Goal: Transaction & Acquisition: Purchase product/service

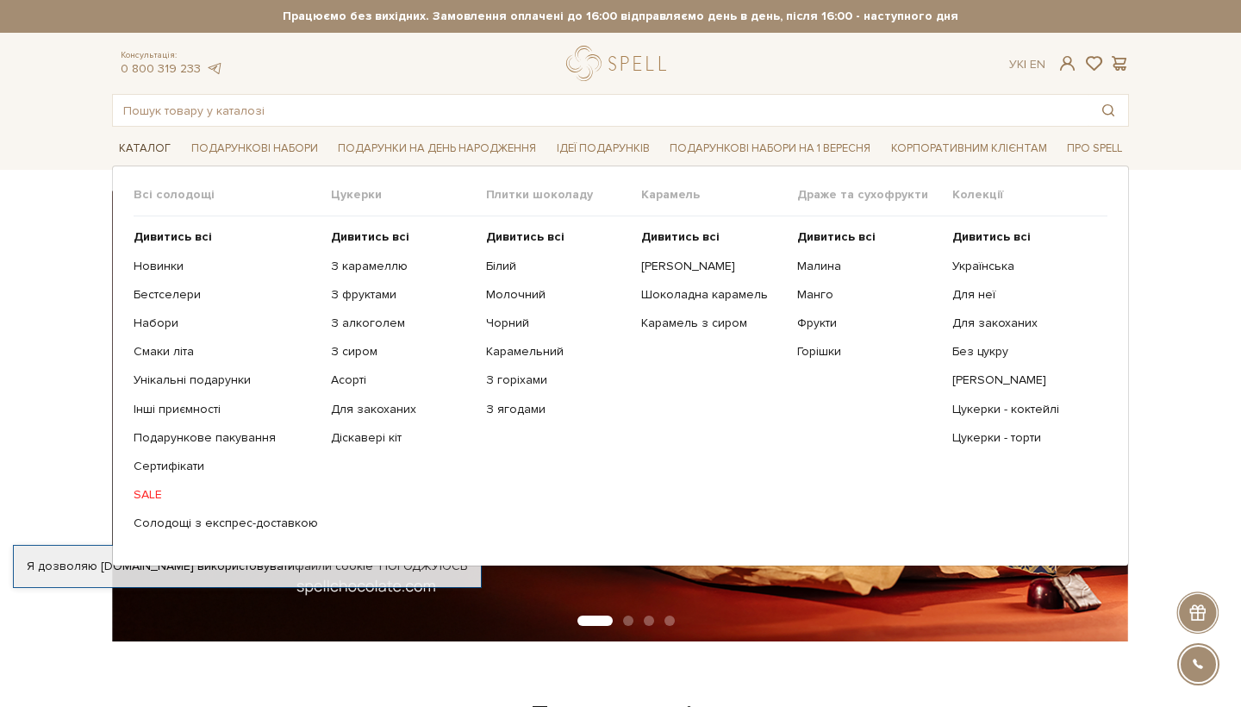
click at [141, 148] on link "Каталог" at bounding box center [145, 148] width 66 height 27
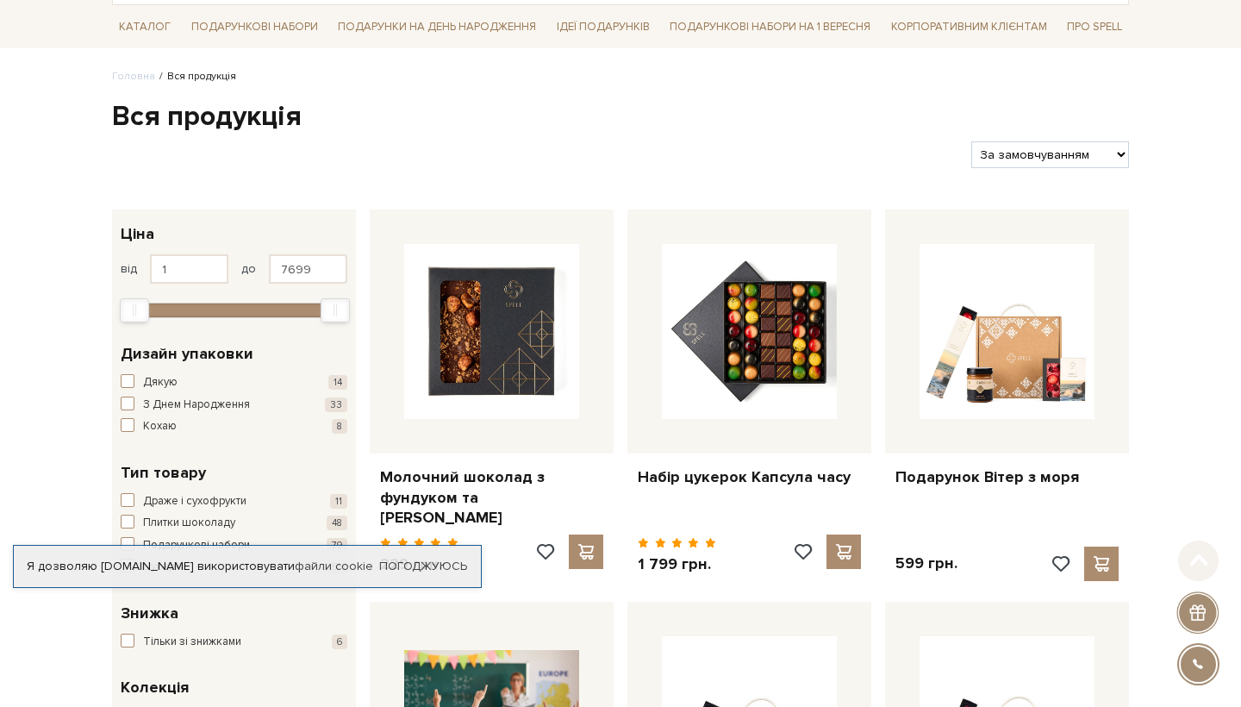
scroll to position [157, 0]
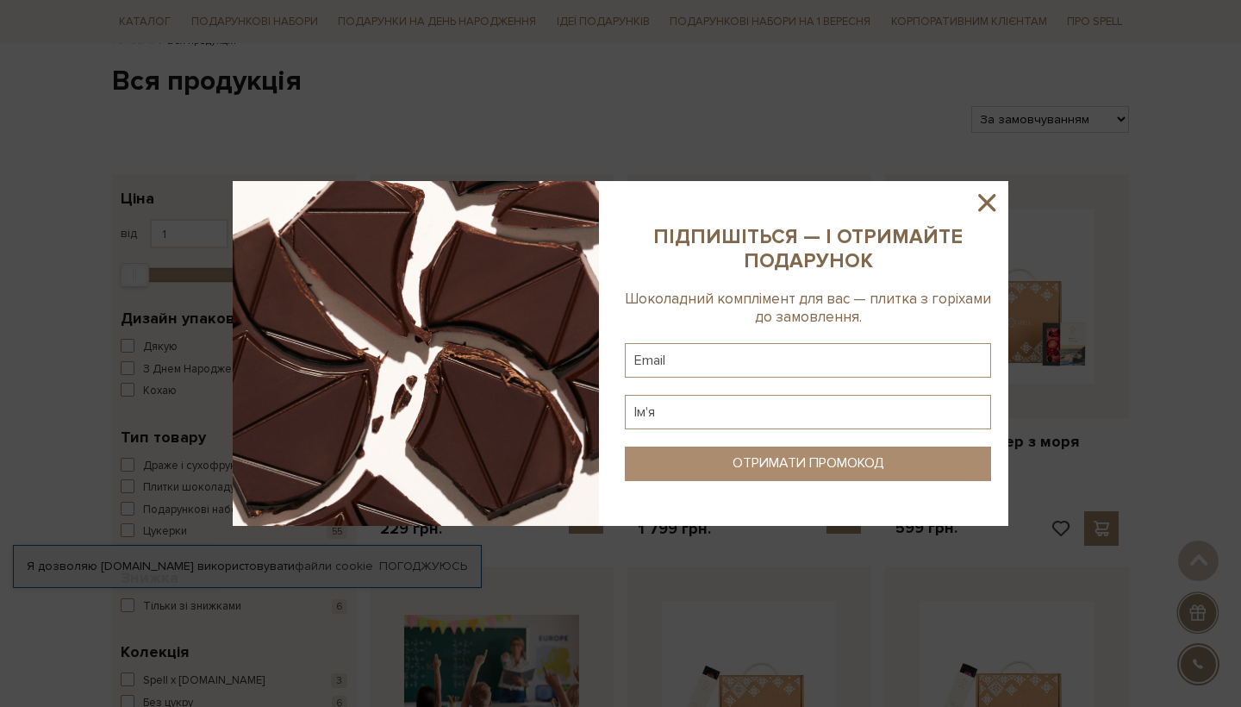
click at [972, 192] on sys-column-static at bounding box center [808, 353] width 401 height 345
type input "m"
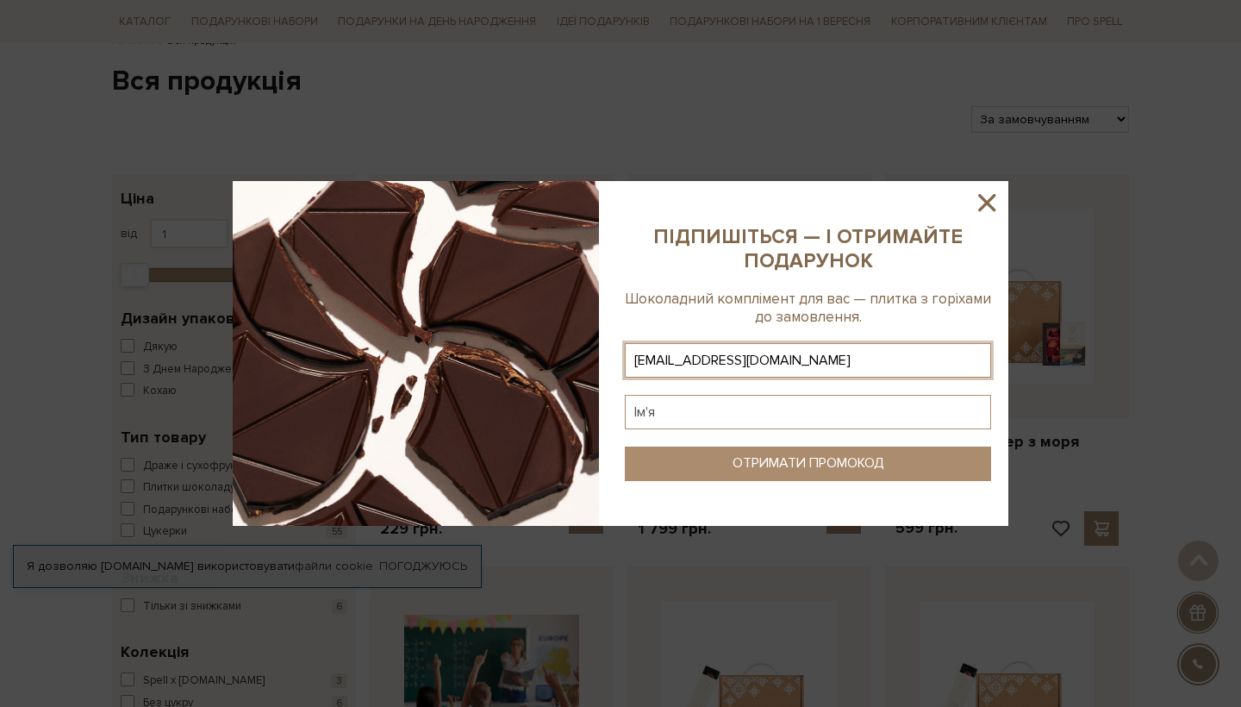
type input "queenmaria1616@gmail.com"
type input "B"
type input "Марія"
click at [903, 461] on button "ОТРИМАТИ ПРОМОКОД" at bounding box center [808, 464] width 366 height 34
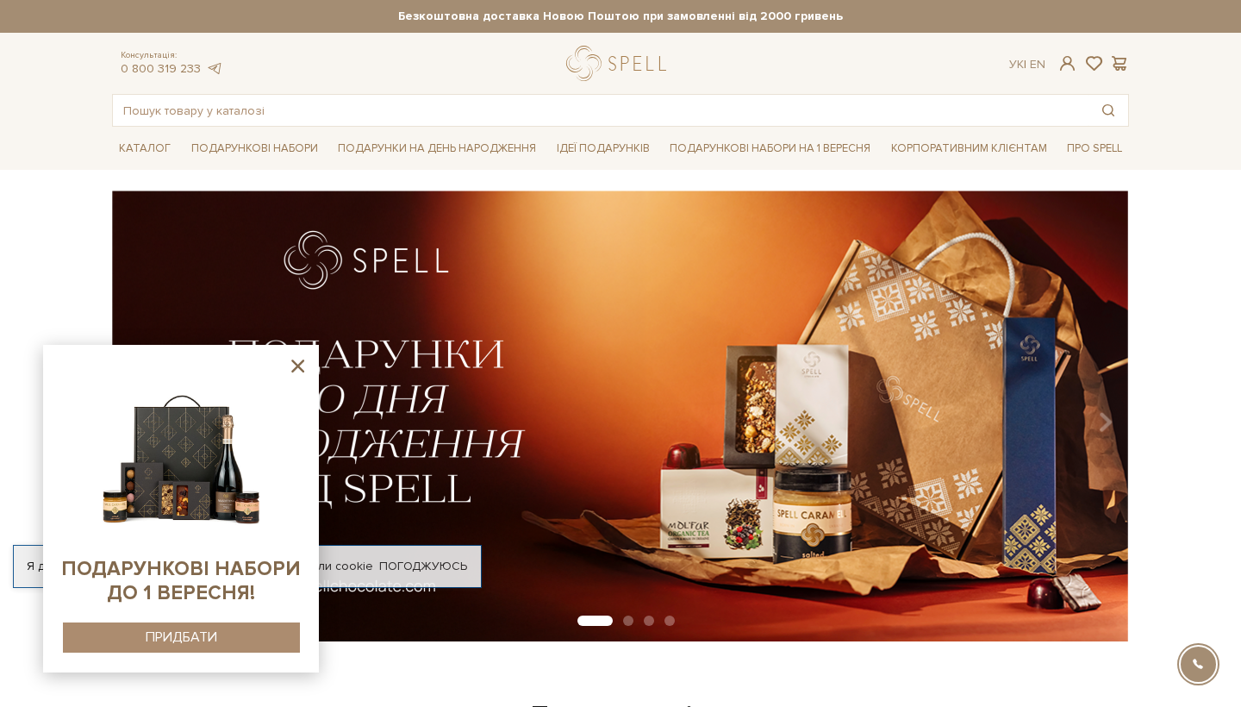
click at [300, 364] on icon at bounding box center [297, 365] width 13 height 13
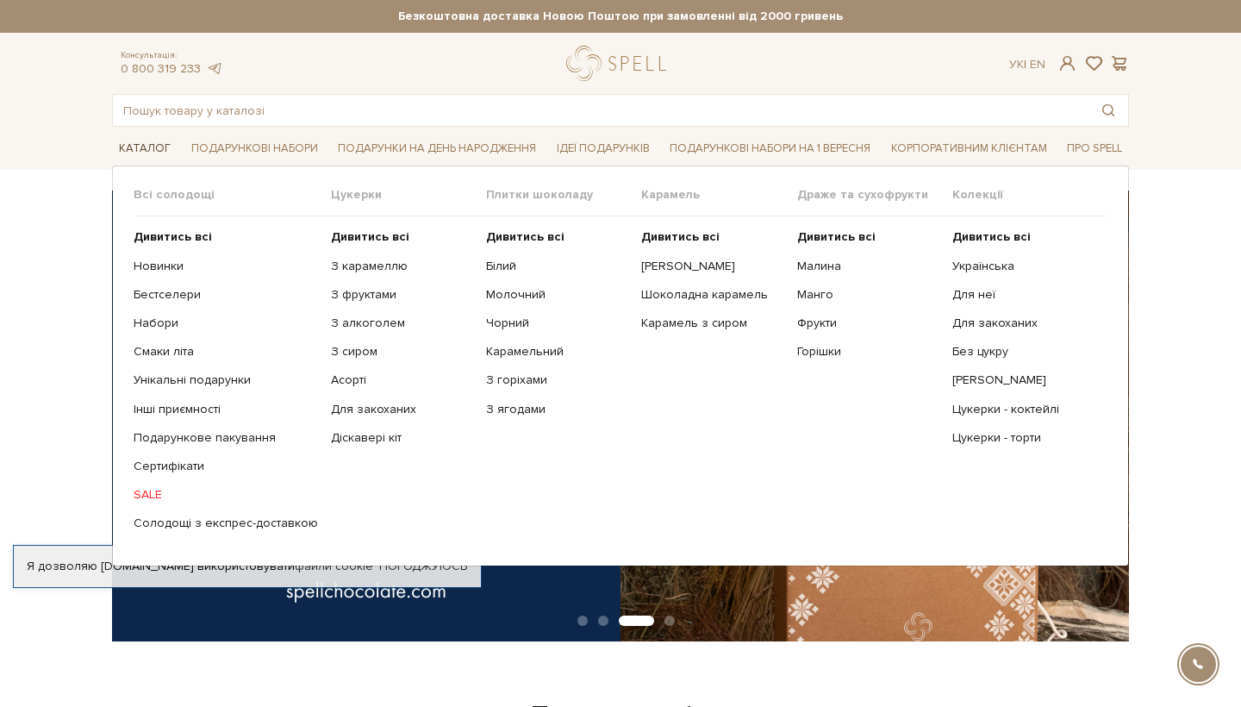
click at [159, 153] on link "Каталог" at bounding box center [145, 148] width 66 height 27
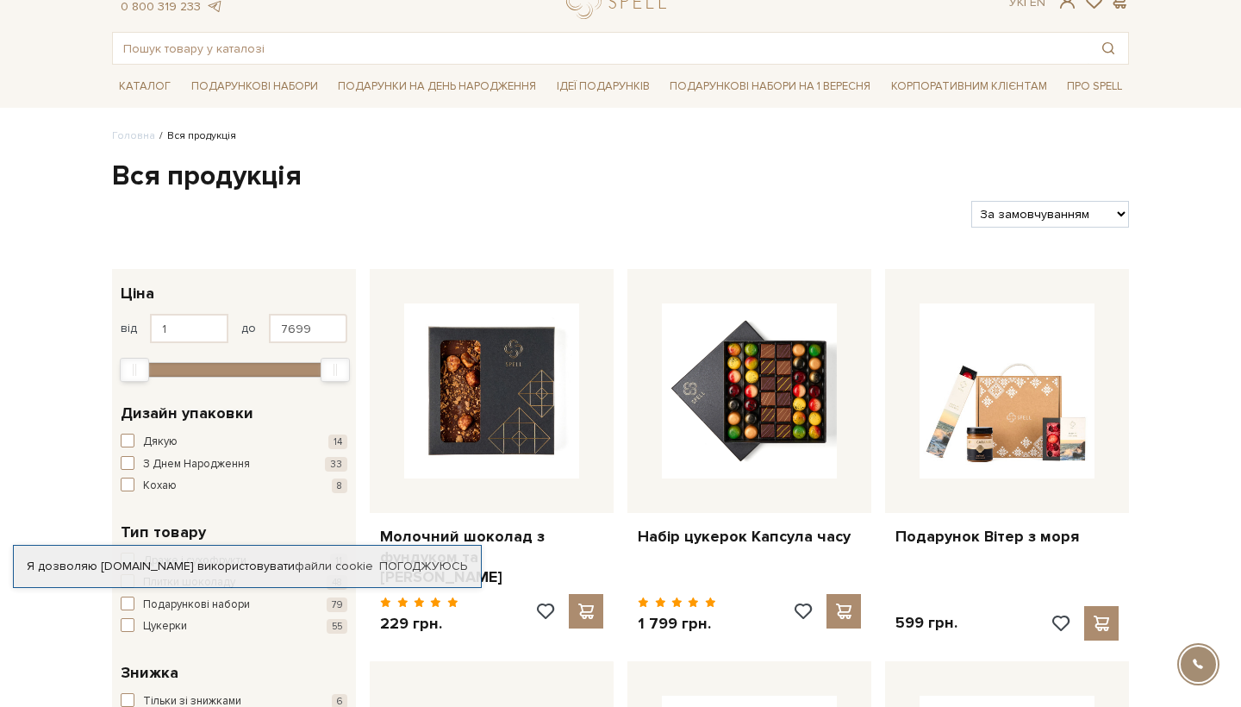
click at [130, 460] on button "З Днем Народження 33" at bounding box center [234, 464] width 227 height 17
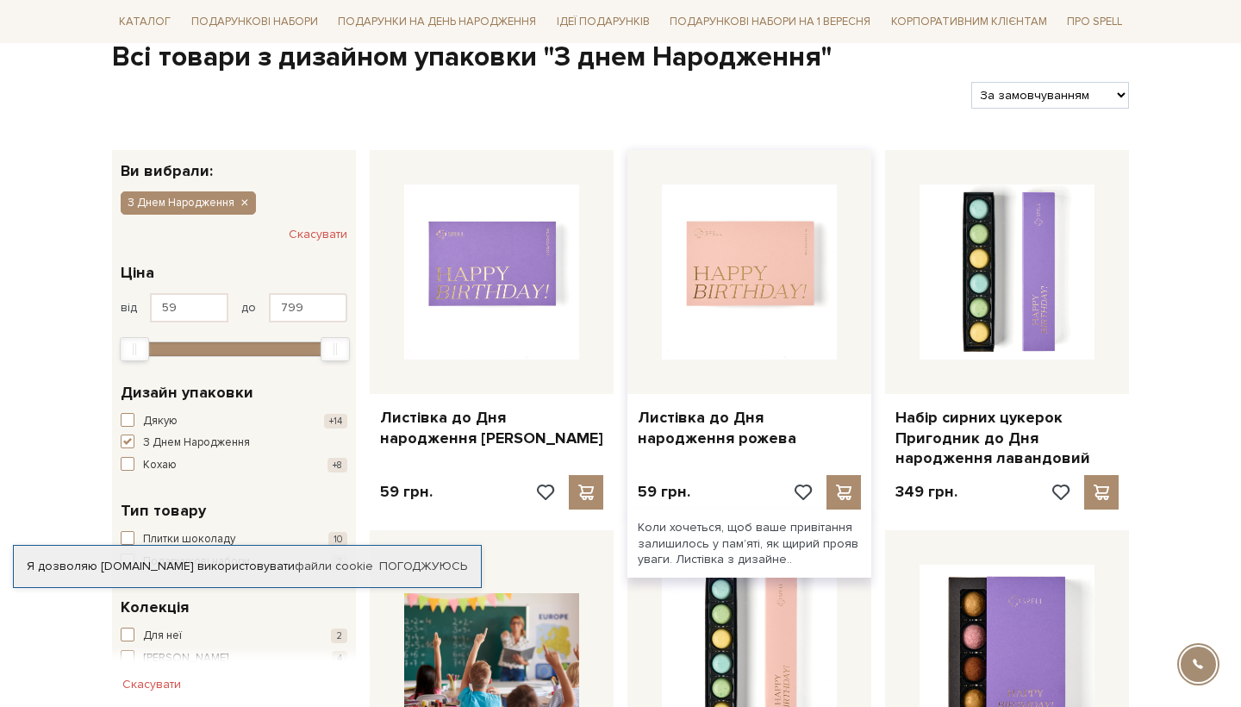
scroll to position [213, 0]
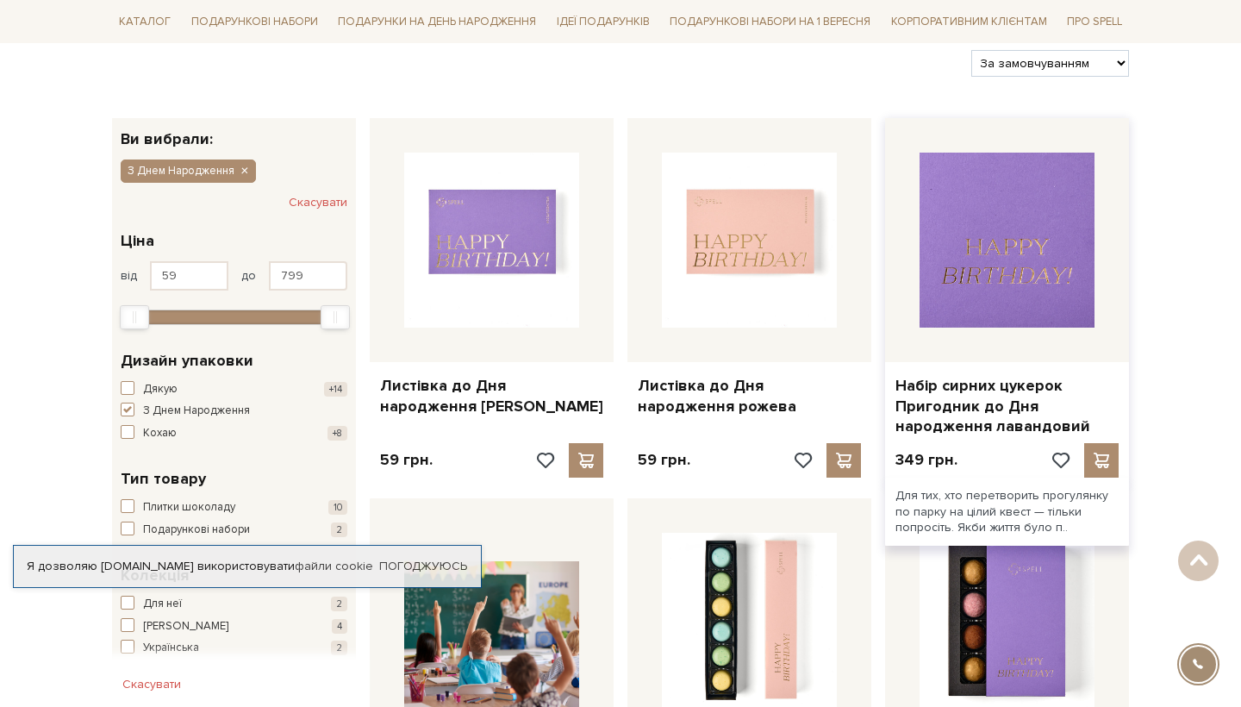
click at [1009, 275] on img at bounding box center [1007, 240] width 175 height 175
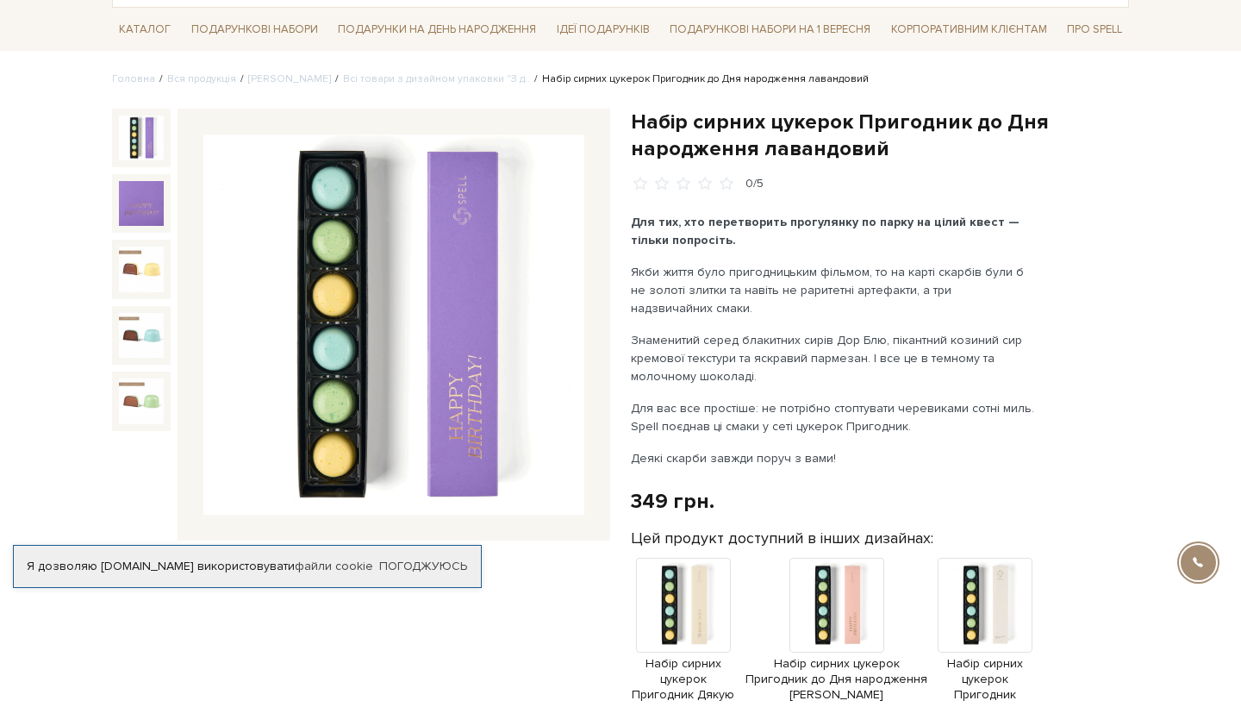
scroll to position [125, 0]
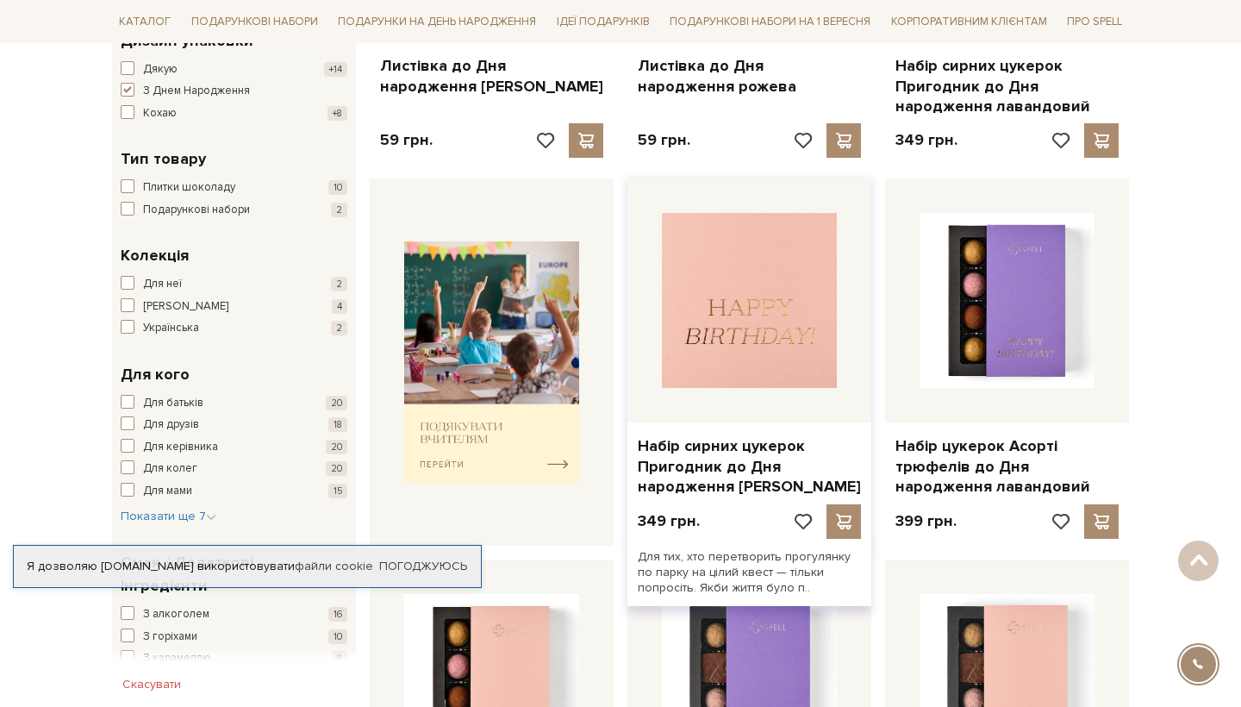
scroll to position [552, 0]
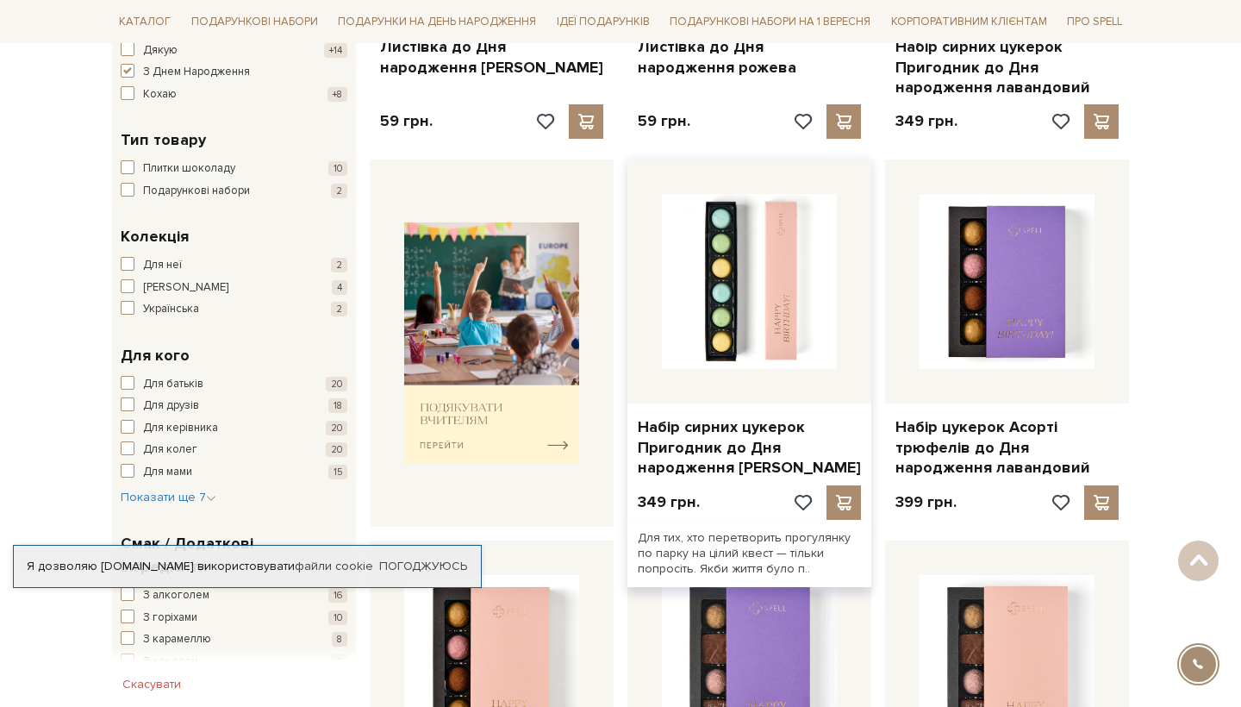
click at [748, 375] on div at bounding box center [750, 281] width 244 height 244
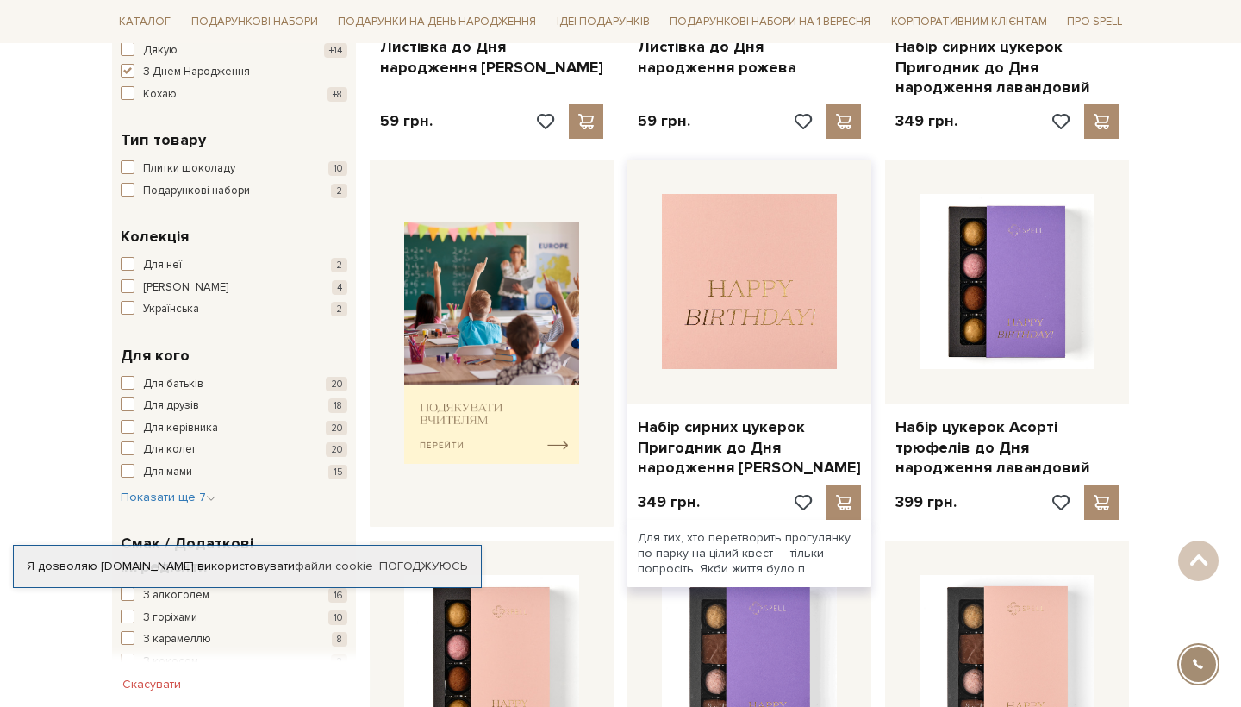
click at [733, 283] on img at bounding box center [749, 281] width 175 height 175
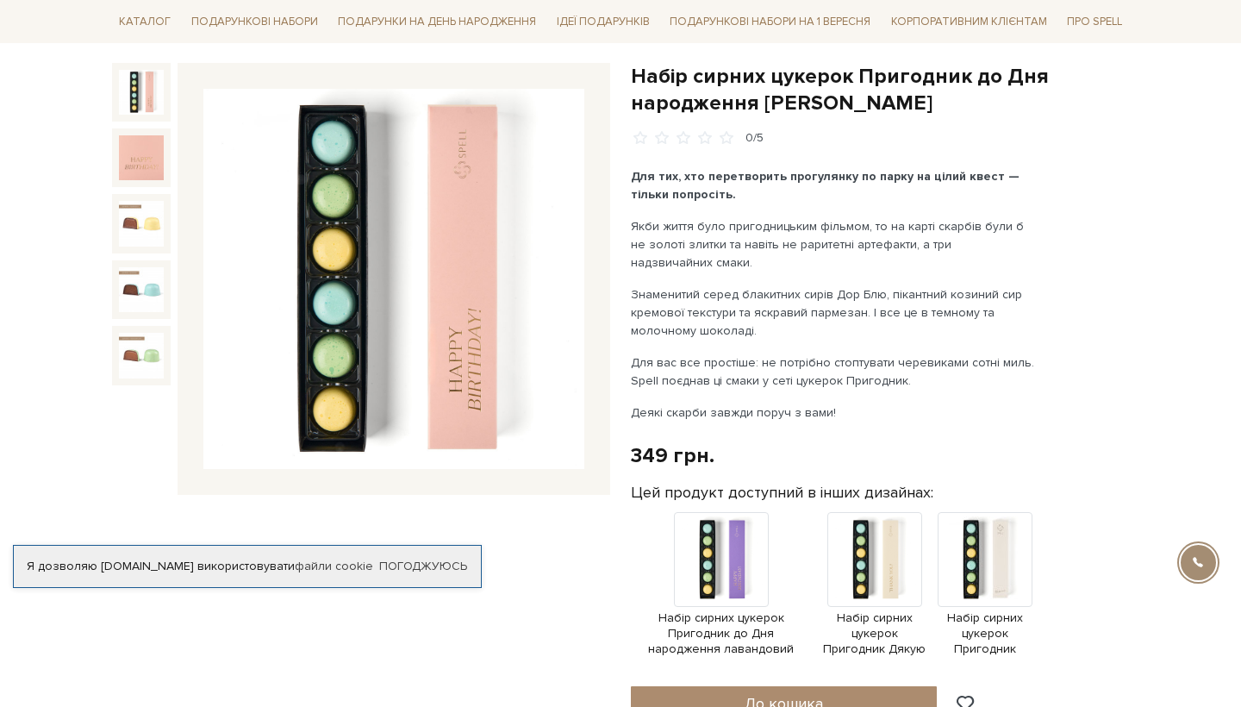
scroll to position [164, 0]
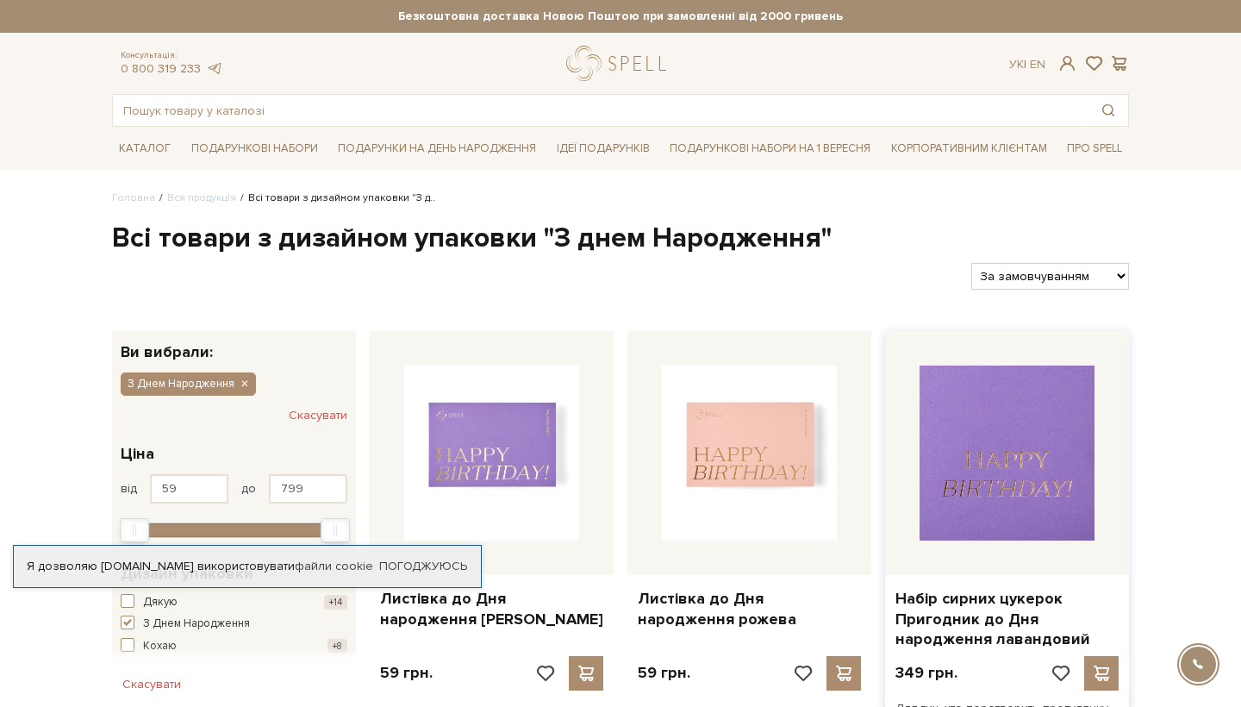
click at [984, 427] on img at bounding box center [1007, 453] width 175 height 175
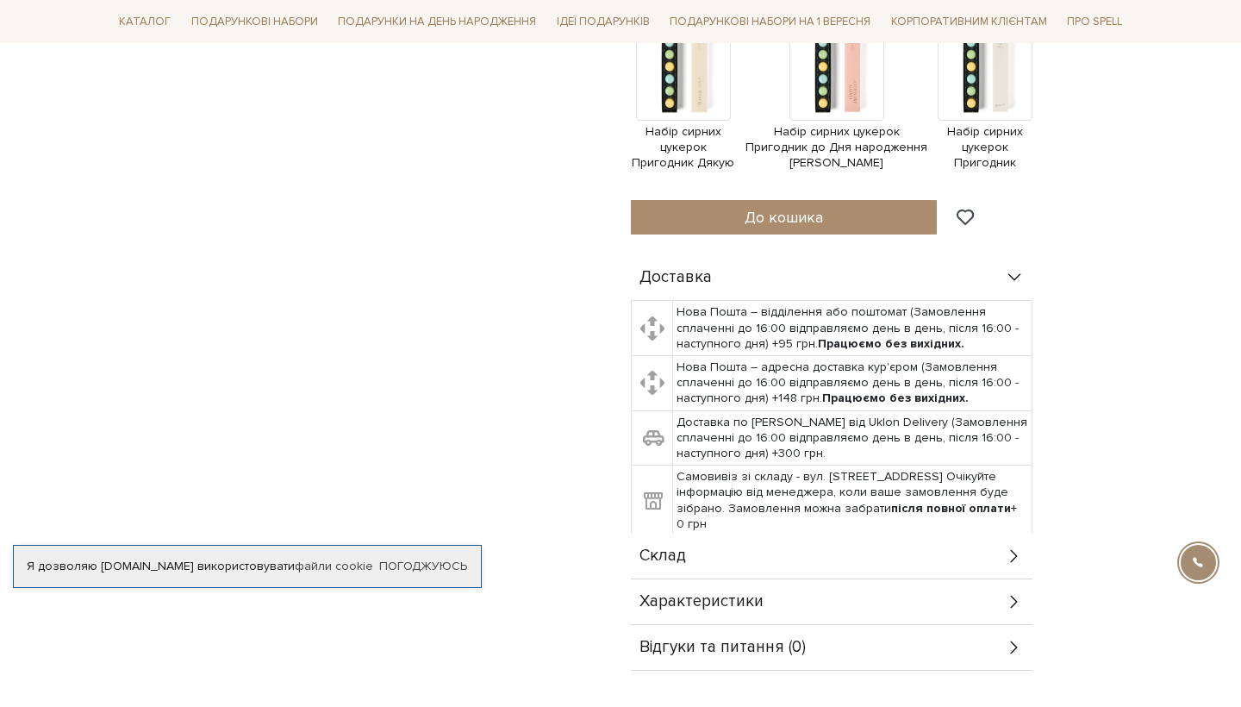
scroll to position [676, 0]
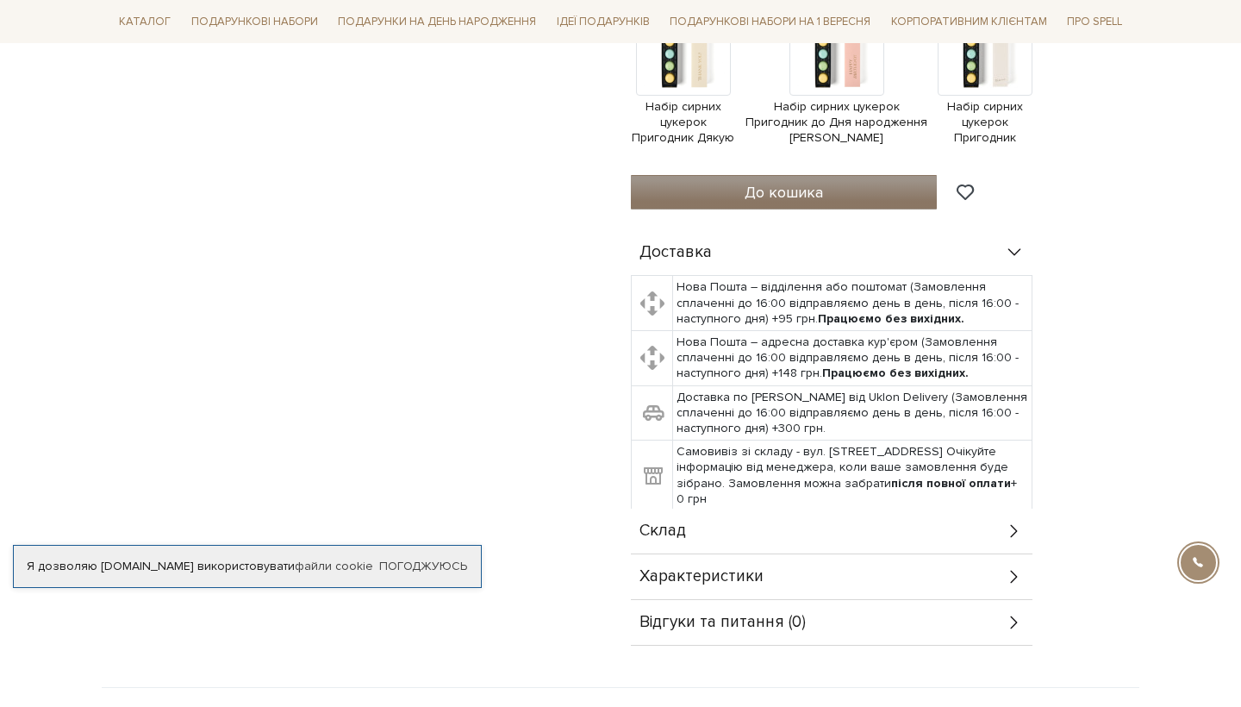
click at [724, 201] on button "До кошика" at bounding box center [784, 192] width 306 height 34
click at [490, 261] on div at bounding box center [620, 353] width 1241 height 707
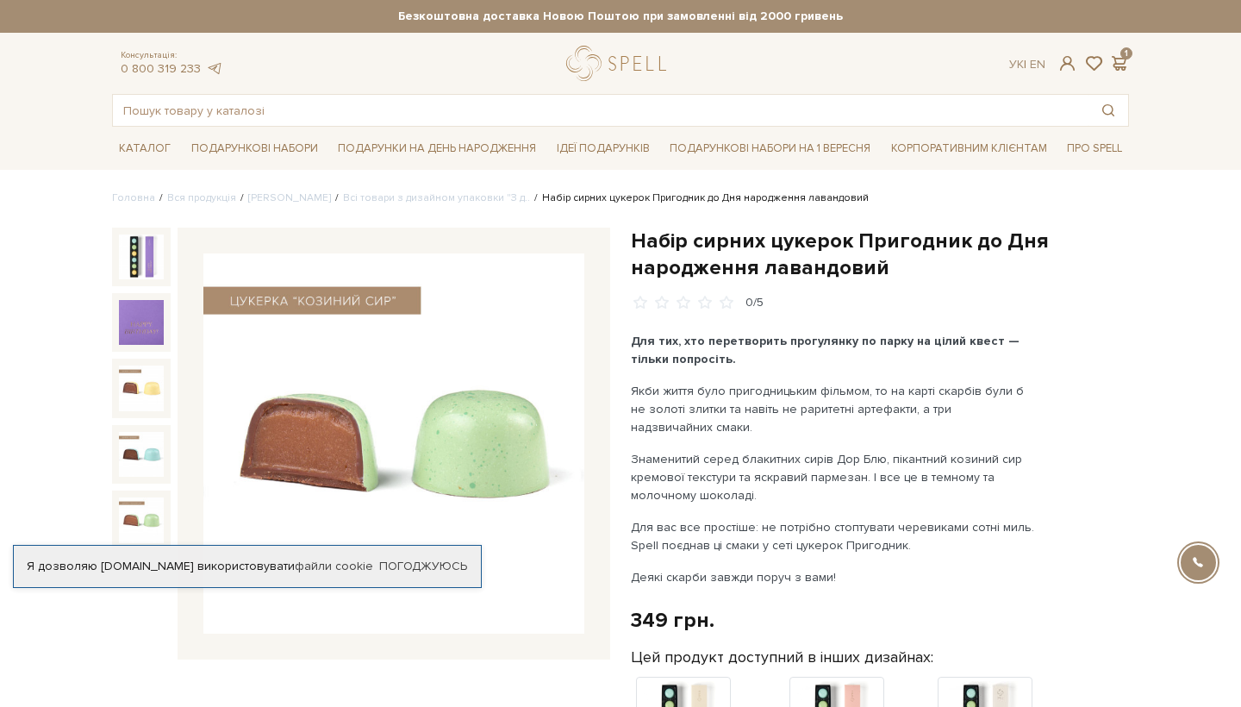
scroll to position [0, 0]
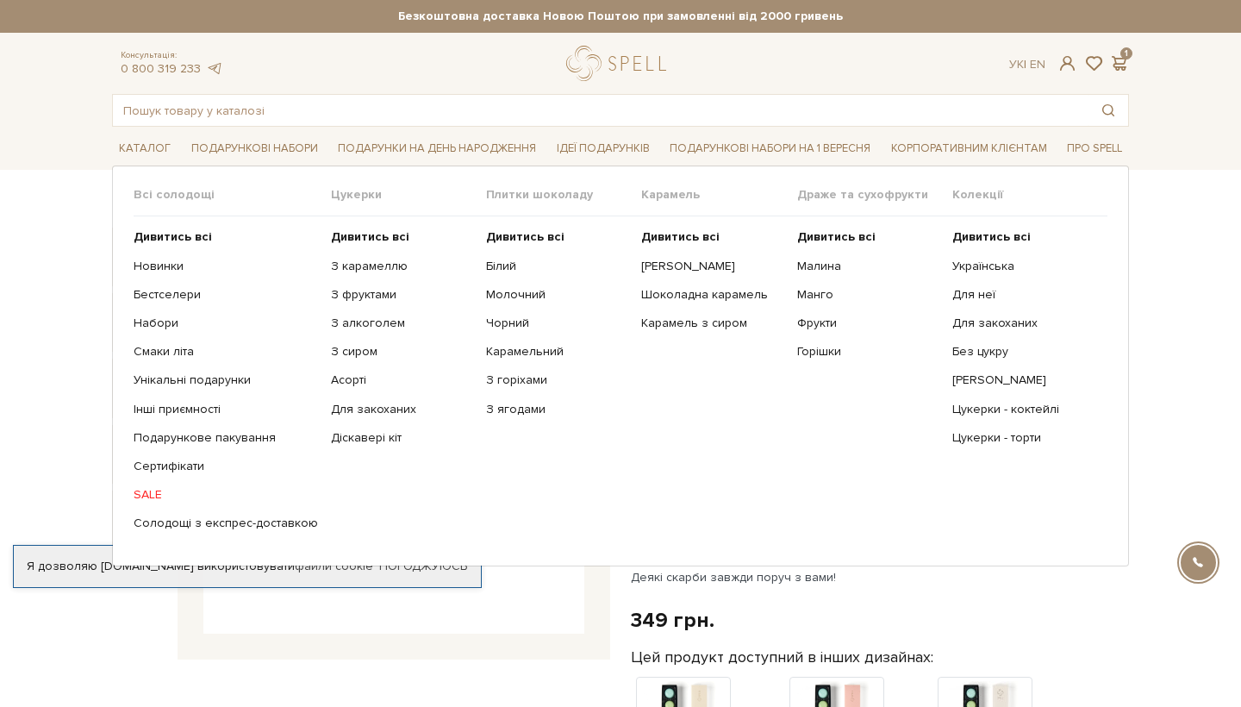
click at [143, 490] on link "SALE" at bounding box center [226, 495] width 184 height 16
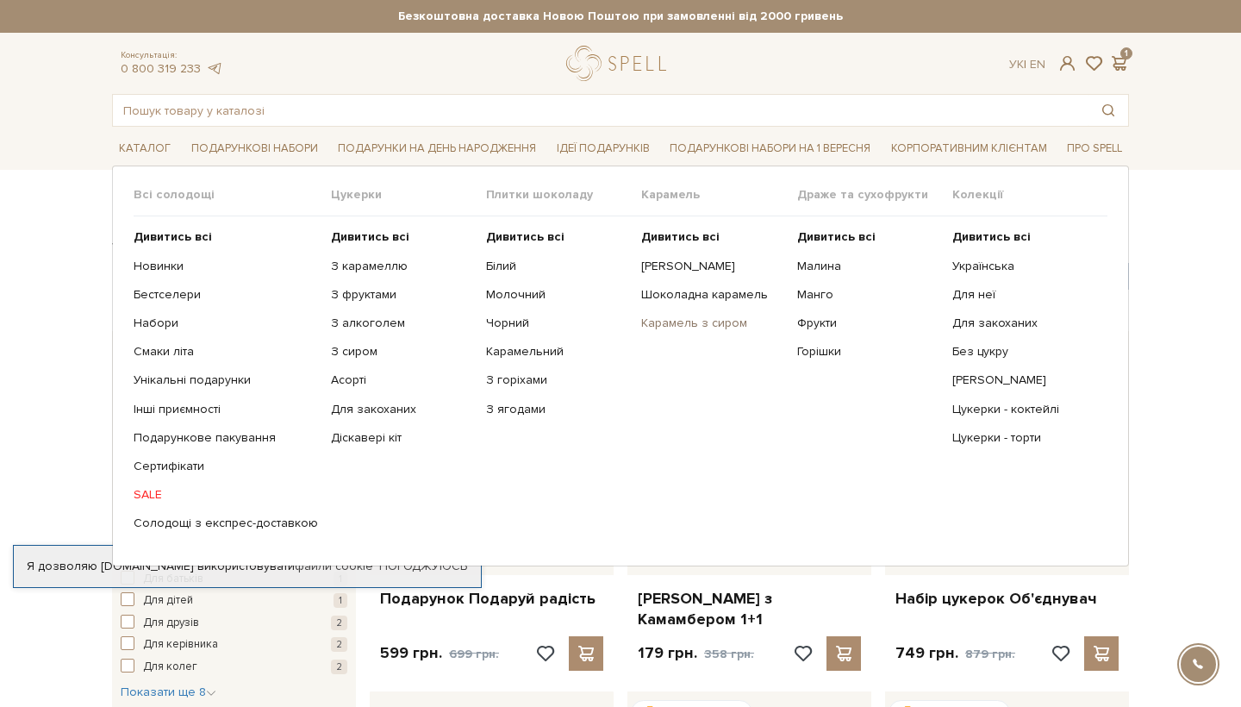
click at [670, 322] on link "Карамель з сиром" at bounding box center [712, 324] width 142 height 16
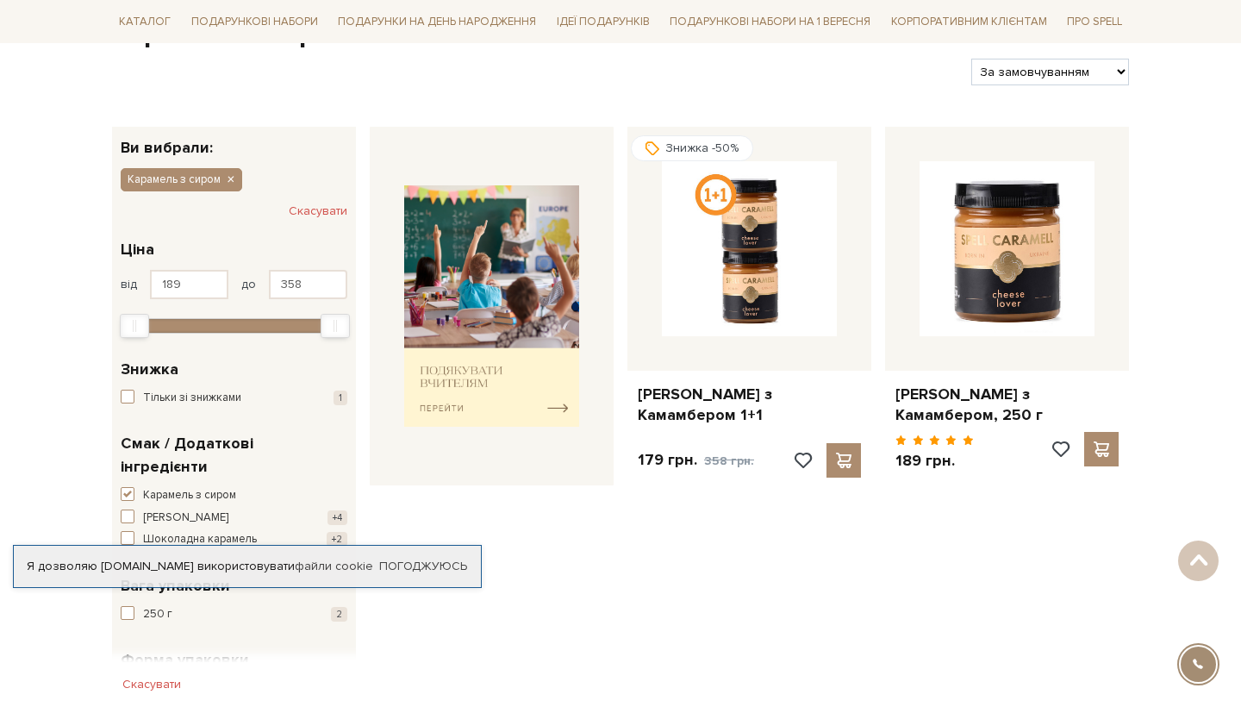
scroll to position [60, 0]
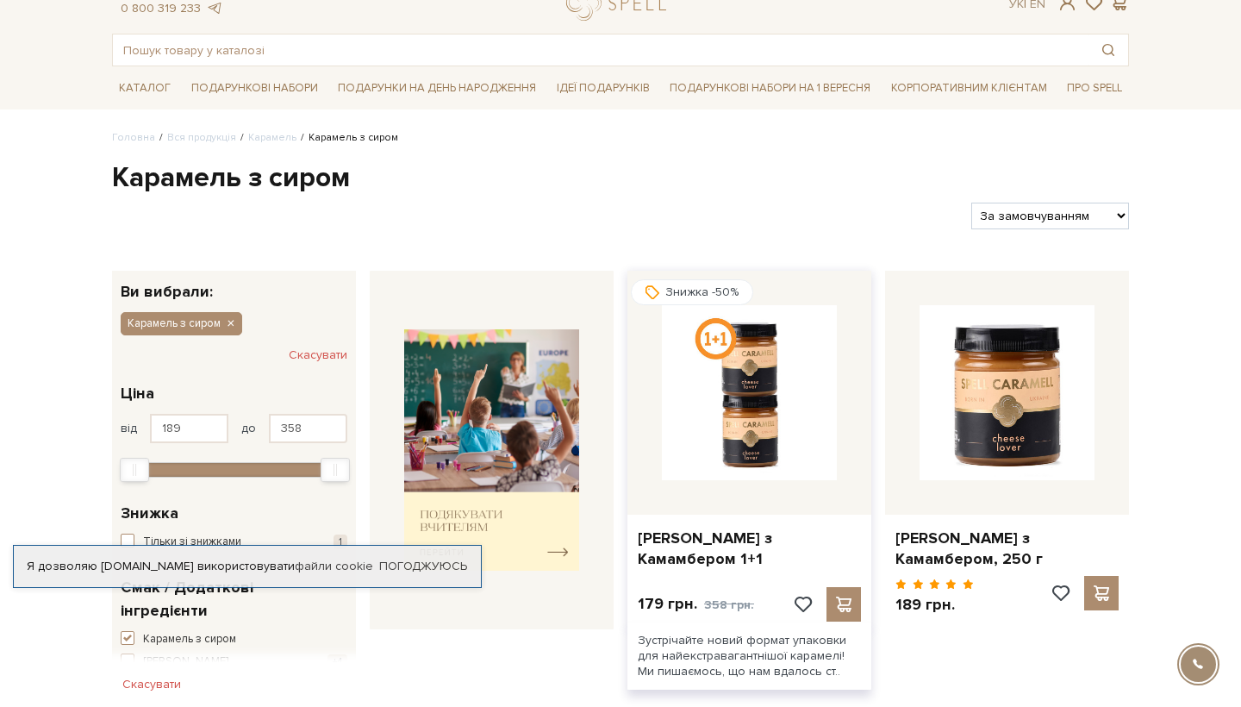
click at [712, 419] on img at bounding box center [749, 392] width 175 height 175
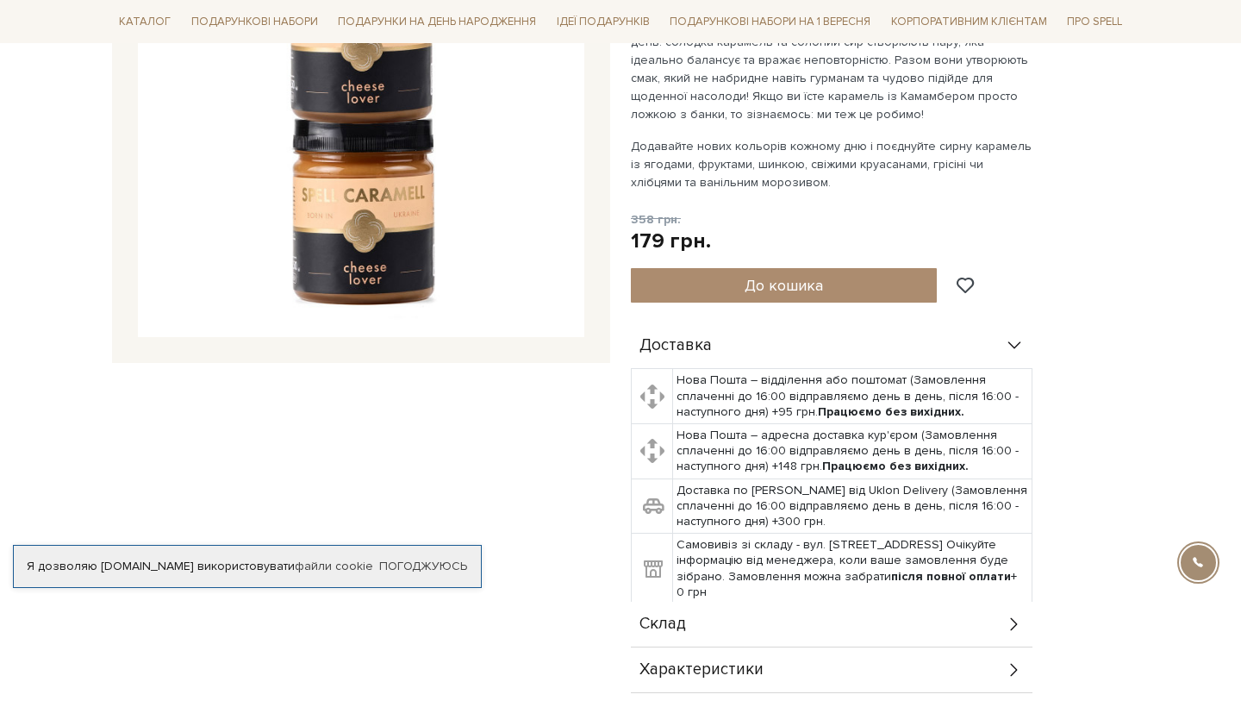
scroll to position [159, 0]
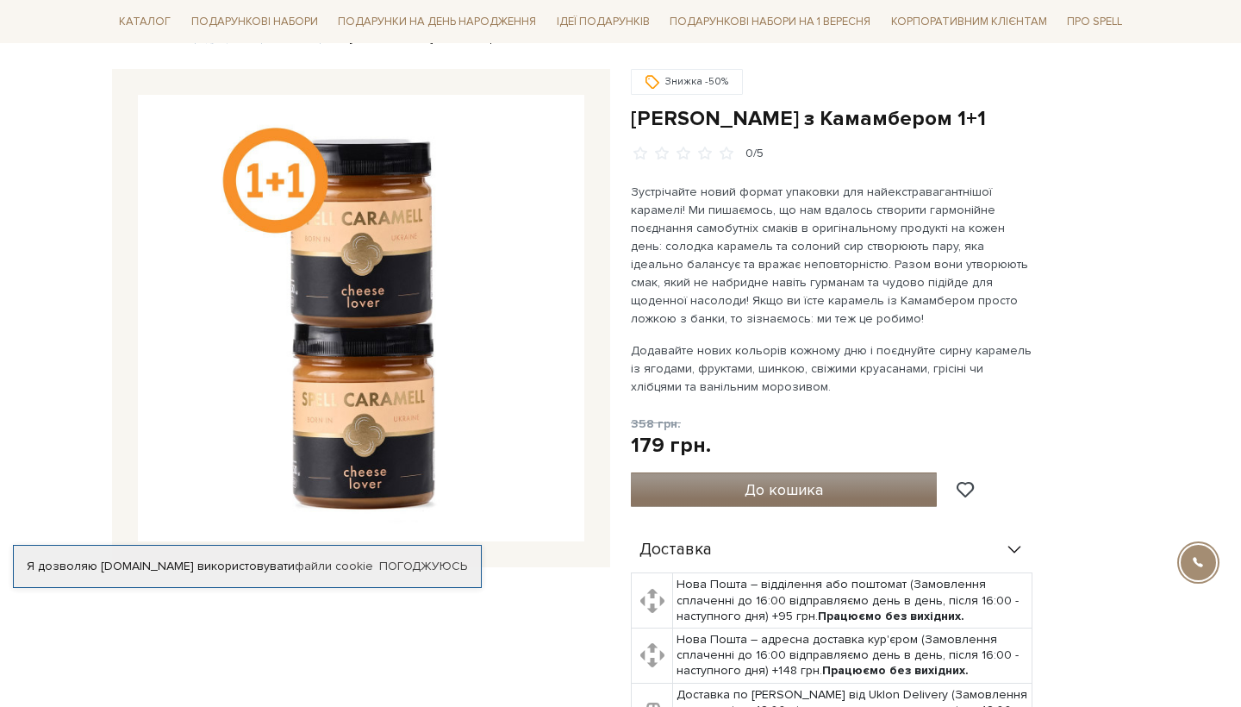
click at [741, 492] on button "До кошика" at bounding box center [784, 489] width 306 height 34
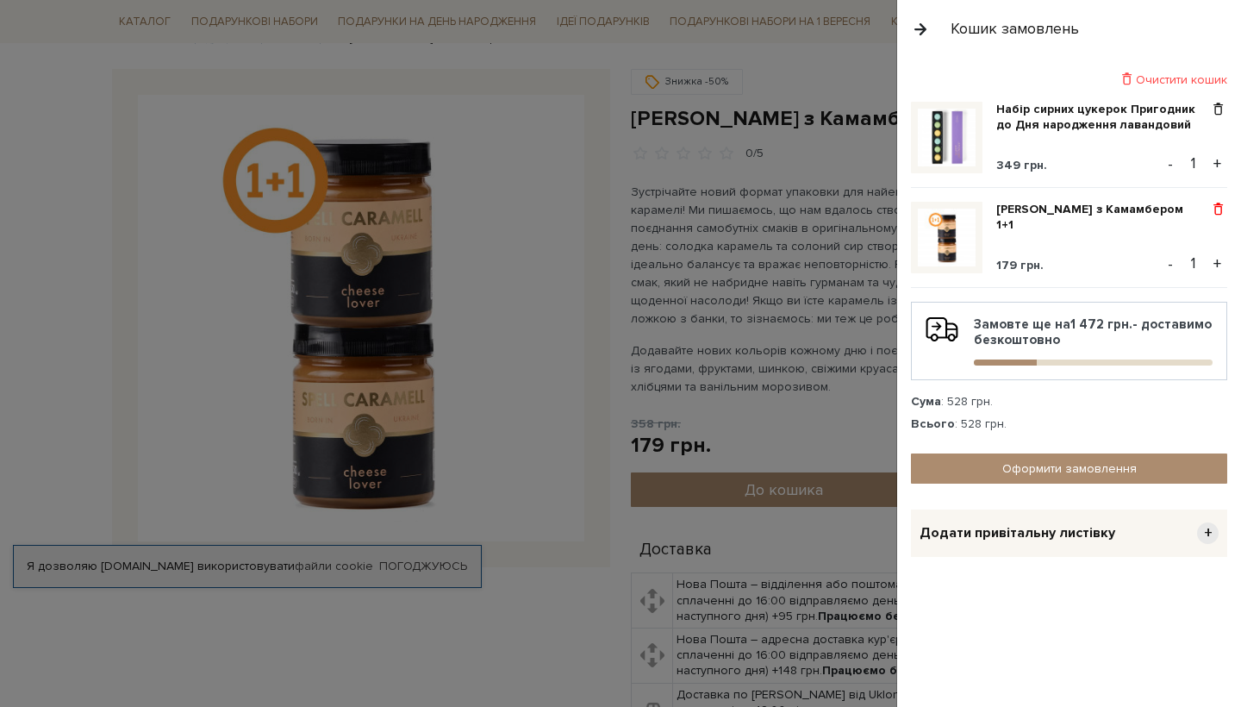
click at [1216, 211] on span at bounding box center [1218, 210] width 18 height 16
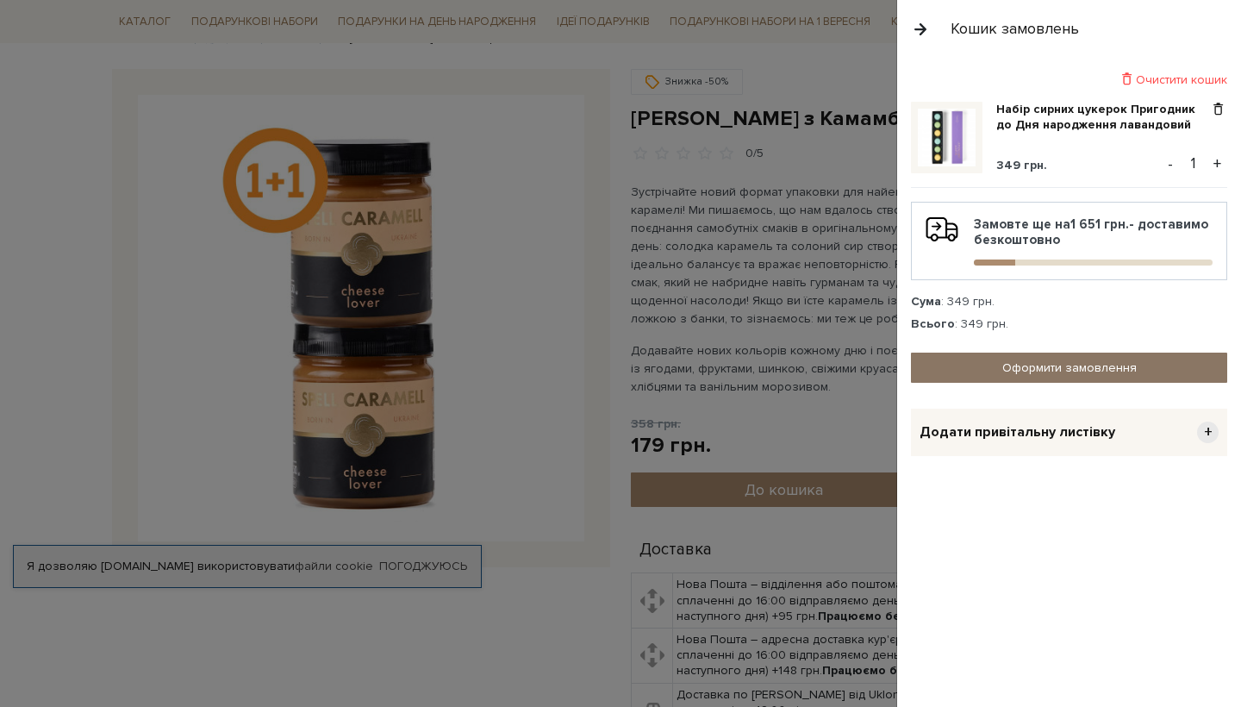
click at [1051, 372] on link "Оформити замовлення" at bounding box center [1069, 368] width 316 height 30
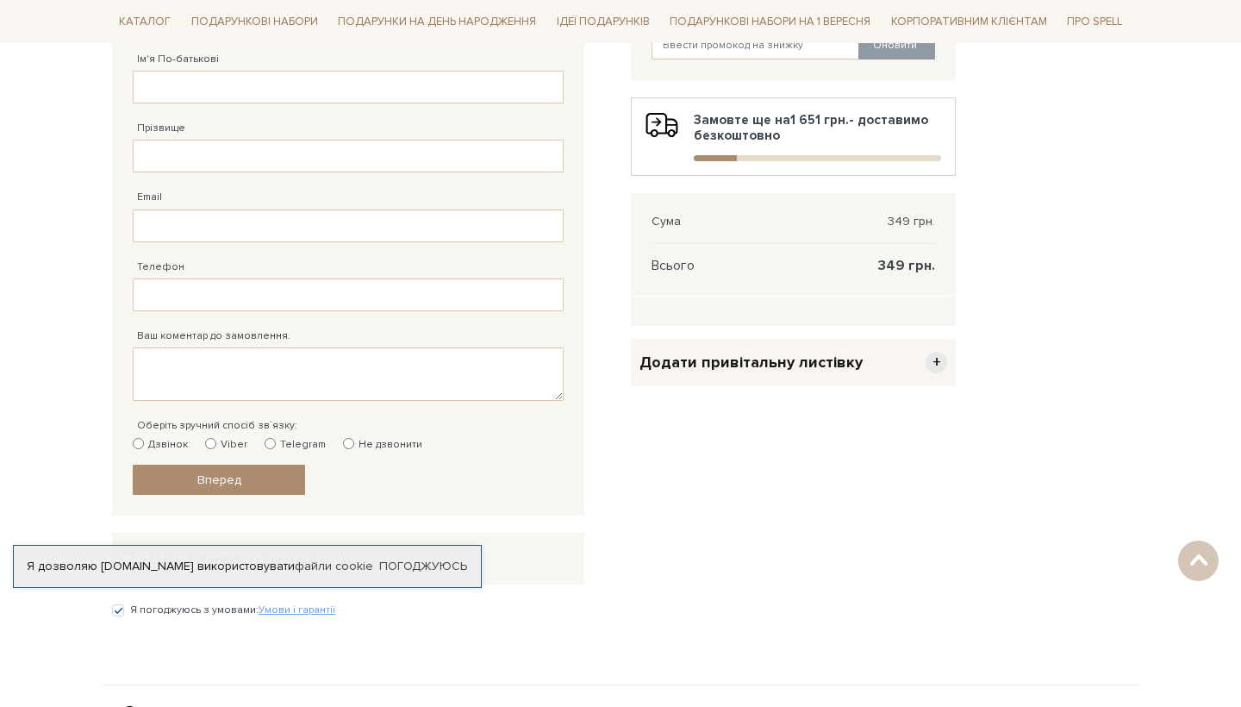
scroll to position [322, 0]
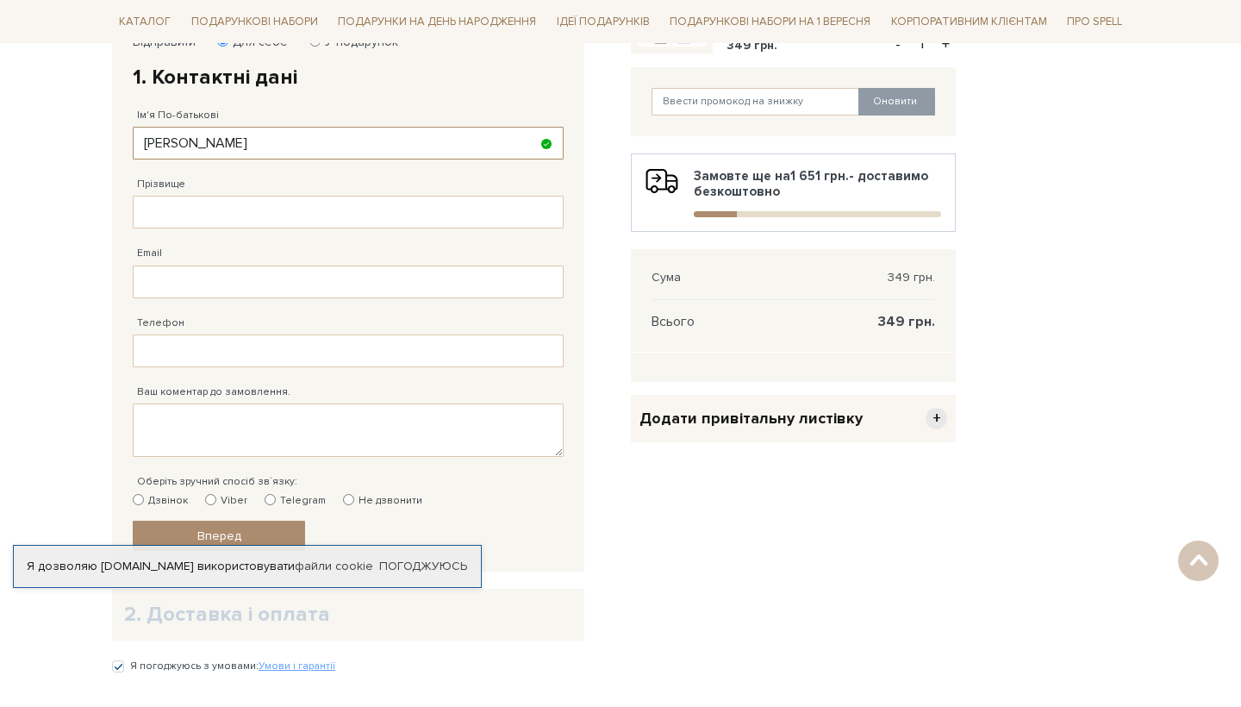
drag, startPoint x: 278, startPoint y: 144, endPoint x: 184, endPoint y: 144, distance: 94.0
click at [184, 144] on input "Марія Арцибашева" at bounding box center [348, 143] width 431 height 33
type input "Марія Сергіївна"
click at [147, 211] on input "Прізвище" at bounding box center [348, 212] width 431 height 33
type input "Арцибашева"
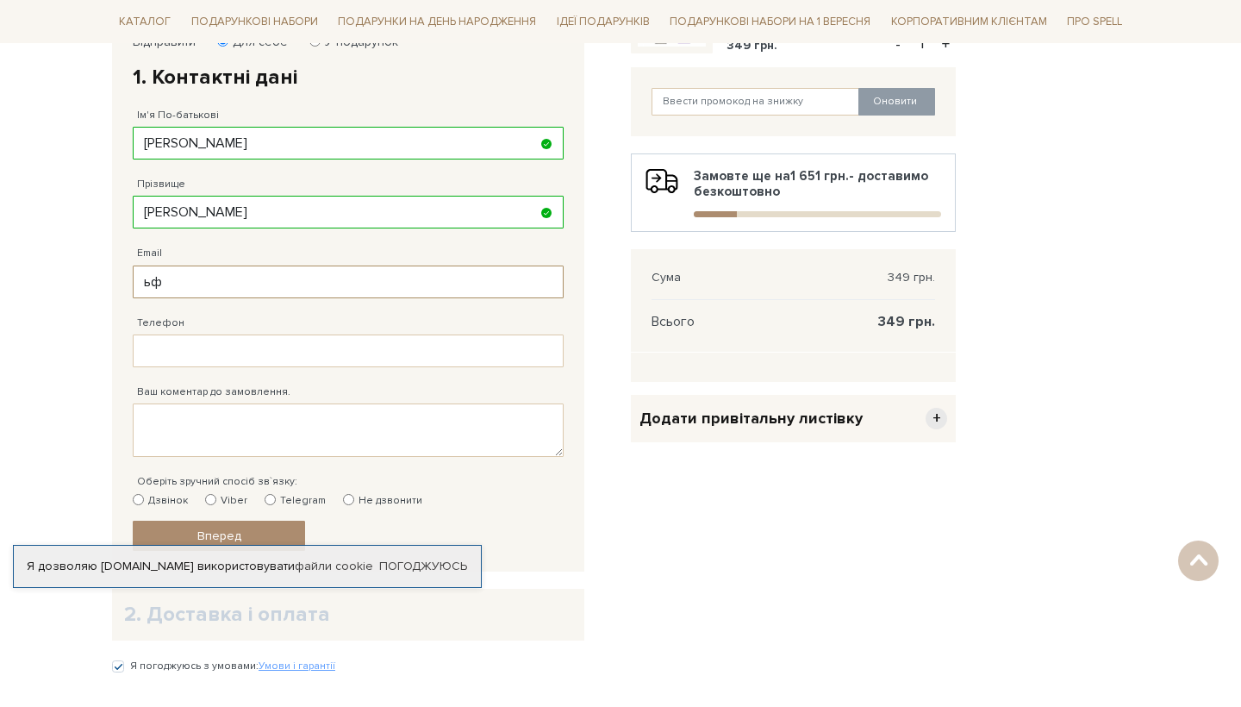
type input "ь"
type input "mariiaartsybasheva@gmail.com"
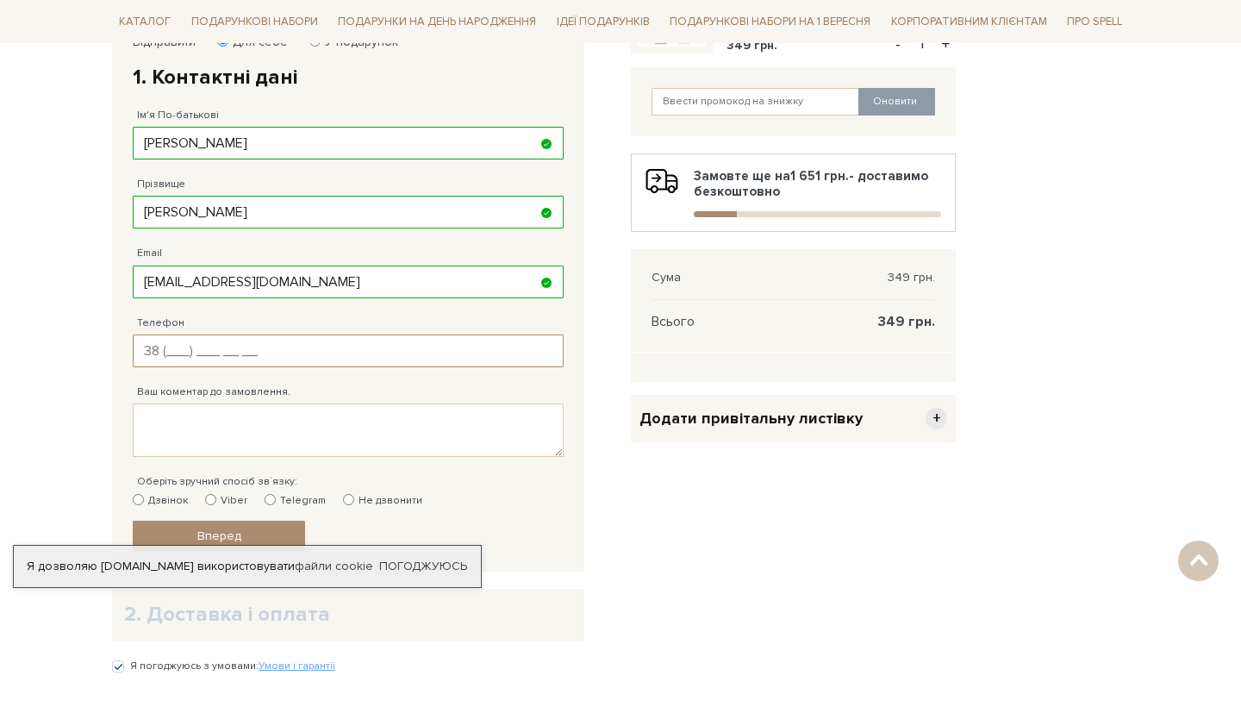
click at [169, 350] on input "Телефон" at bounding box center [348, 350] width 431 height 33
type input "38 (095) 859 63 81"
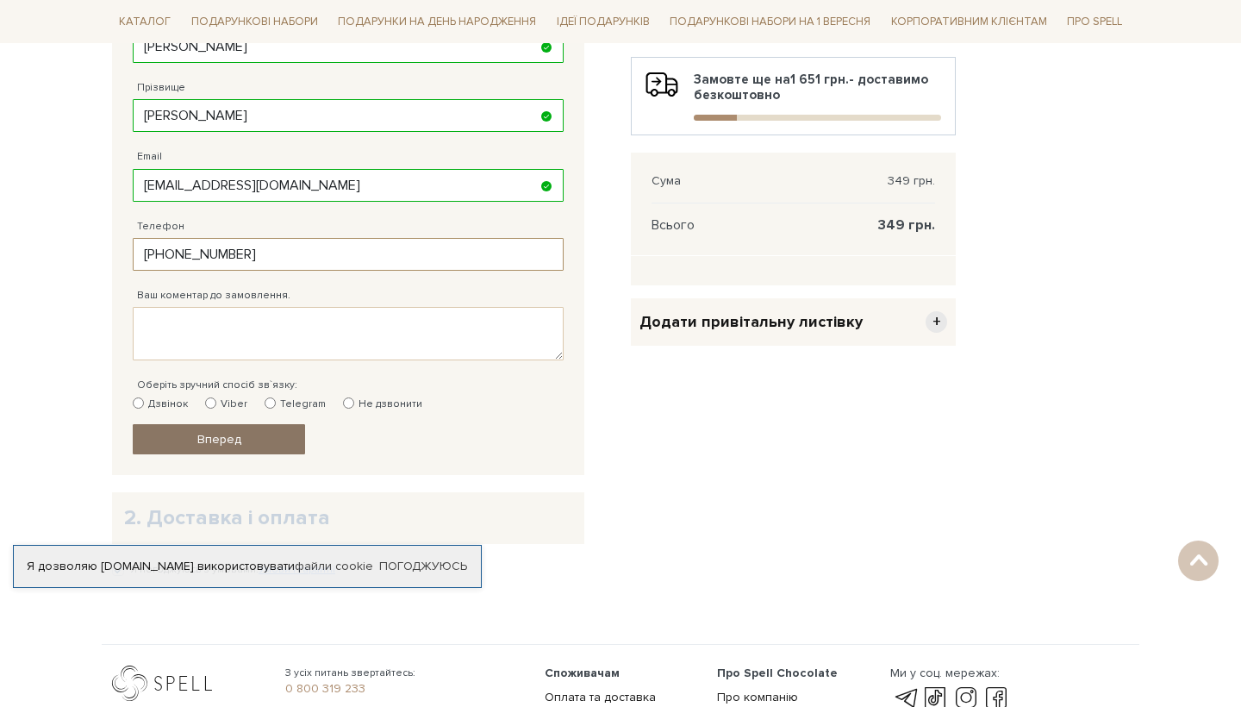
scroll to position [421, 0]
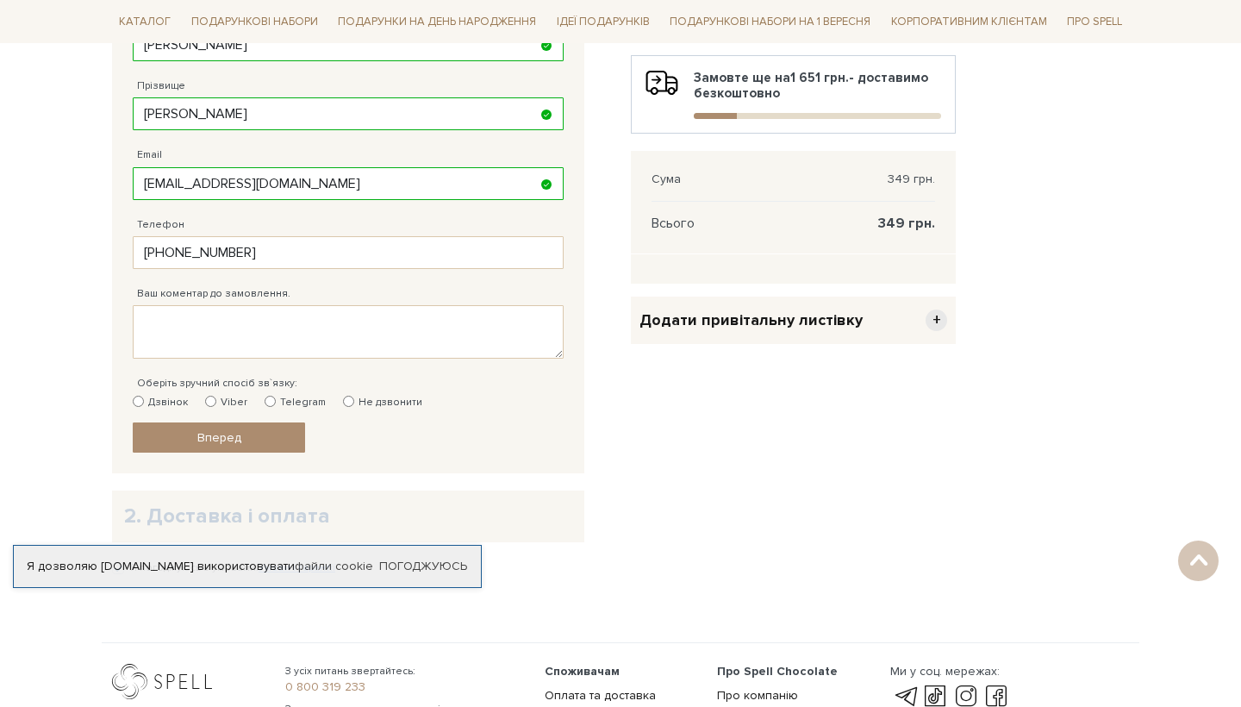
click at [792, 326] on span "Додати привітальну листівку" at bounding box center [751, 320] width 223 height 20
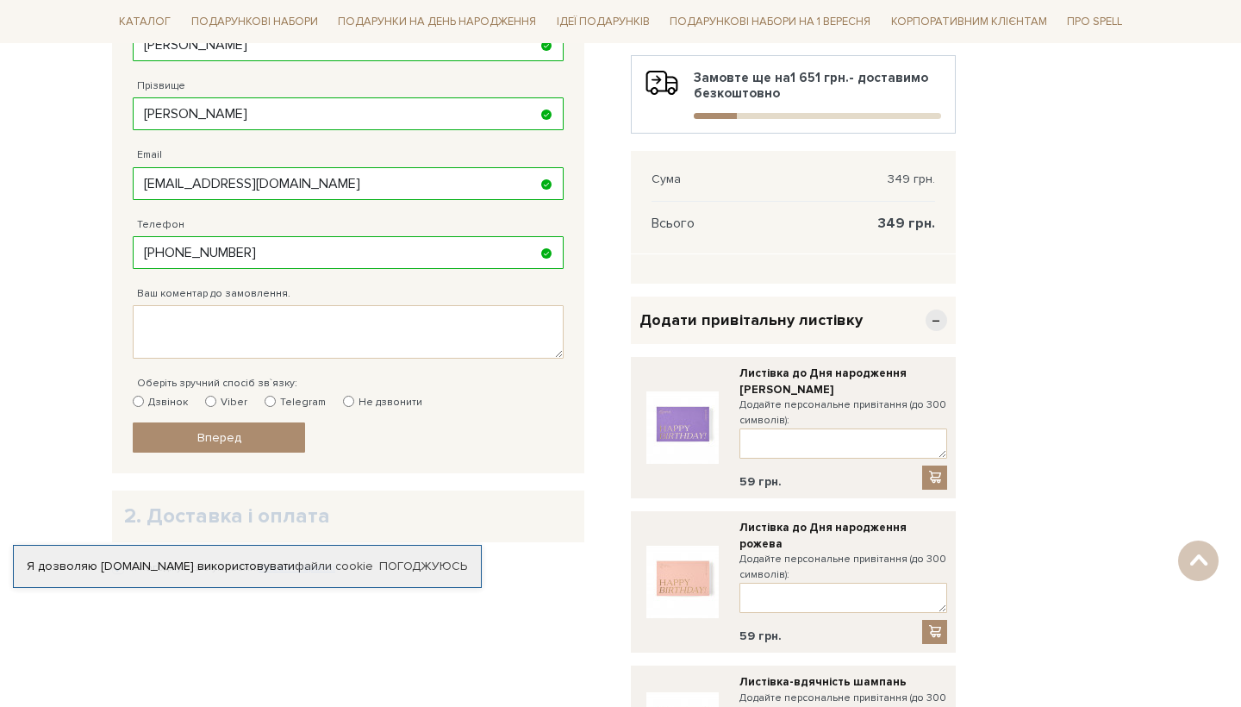
click at [792, 326] on span "Додати привітальну листівку" at bounding box center [751, 320] width 223 height 20
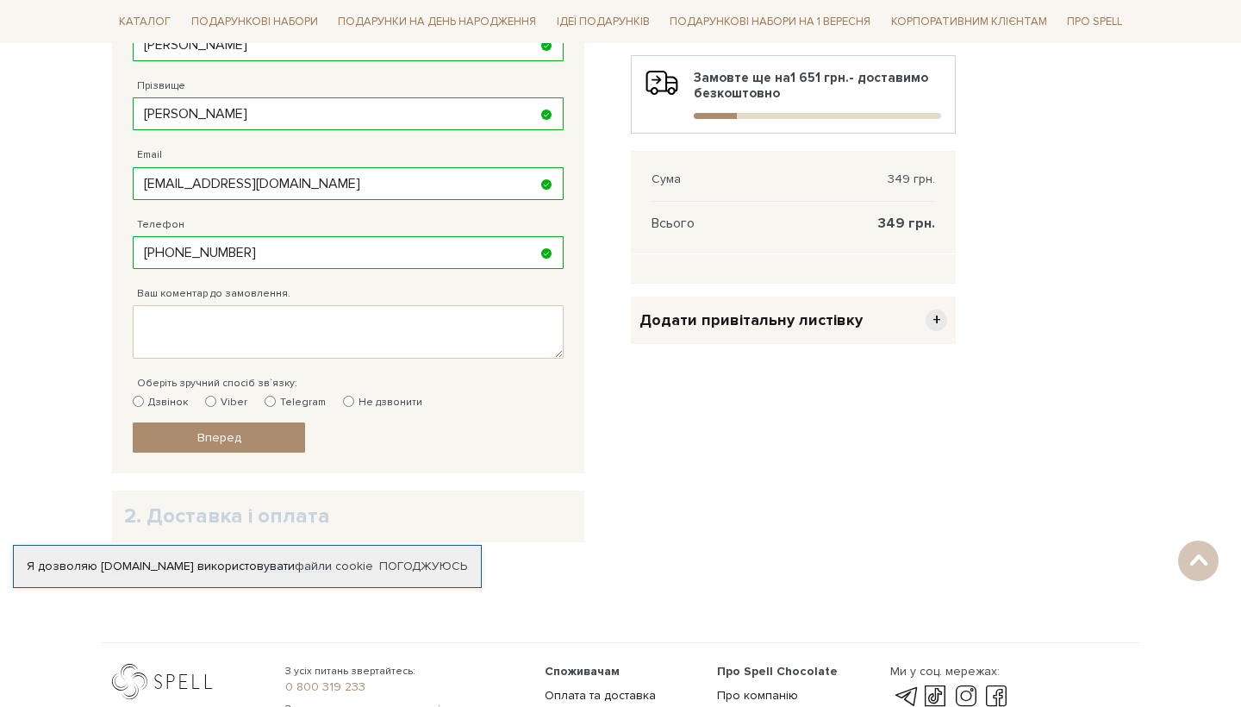
click at [343, 397] on input "Не дзвонити" at bounding box center [348, 401] width 11 height 11
radio input "true"
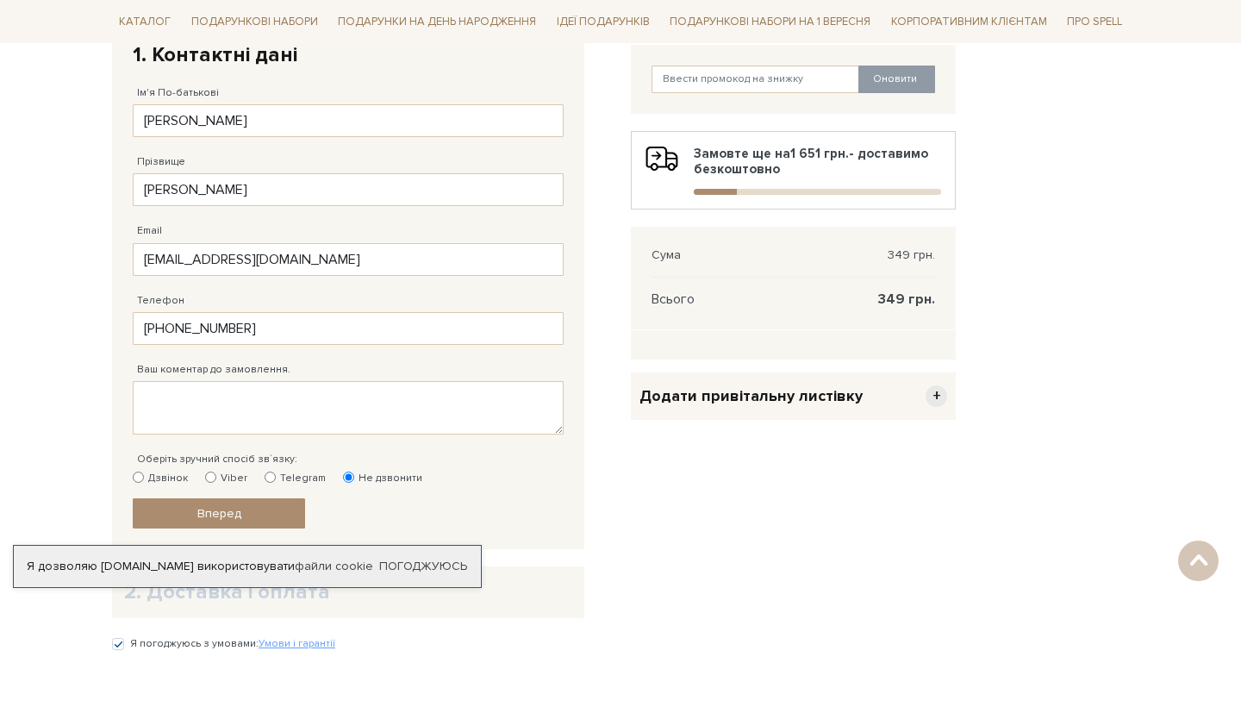
scroll to position [356, 0]
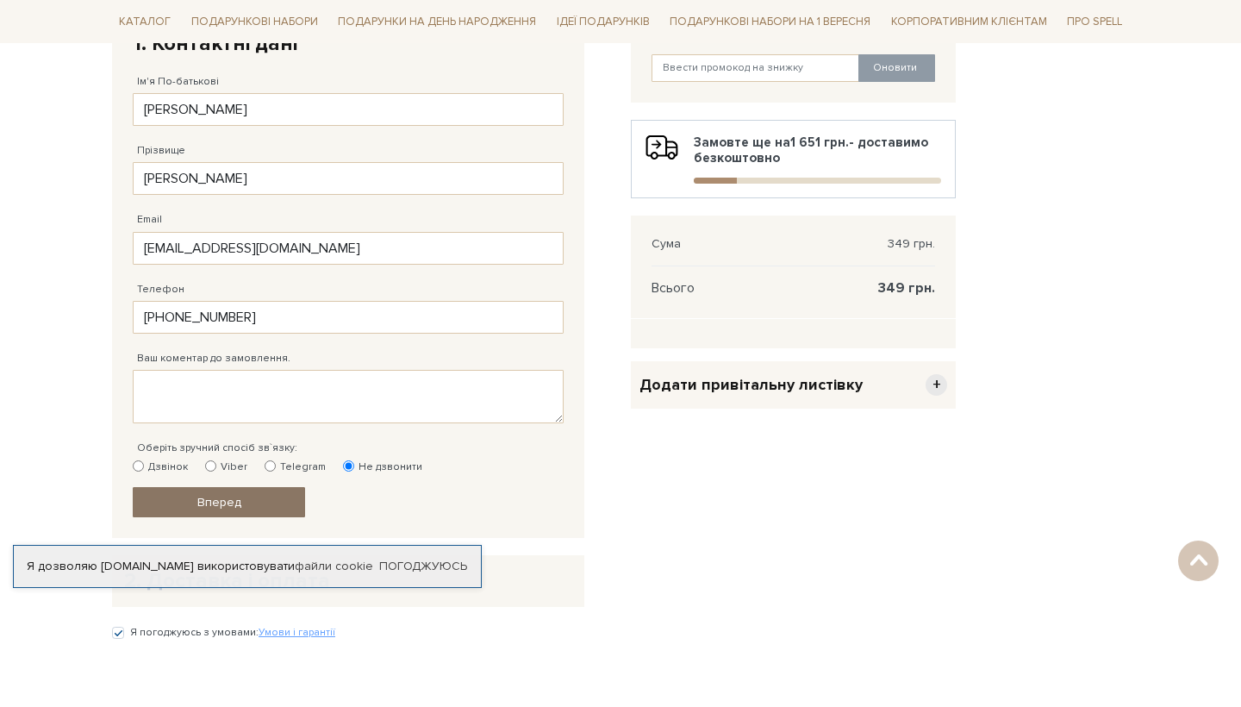
click at [238, 500] on span "Вперед" at bounding box center [219, 502] width 44 height 15
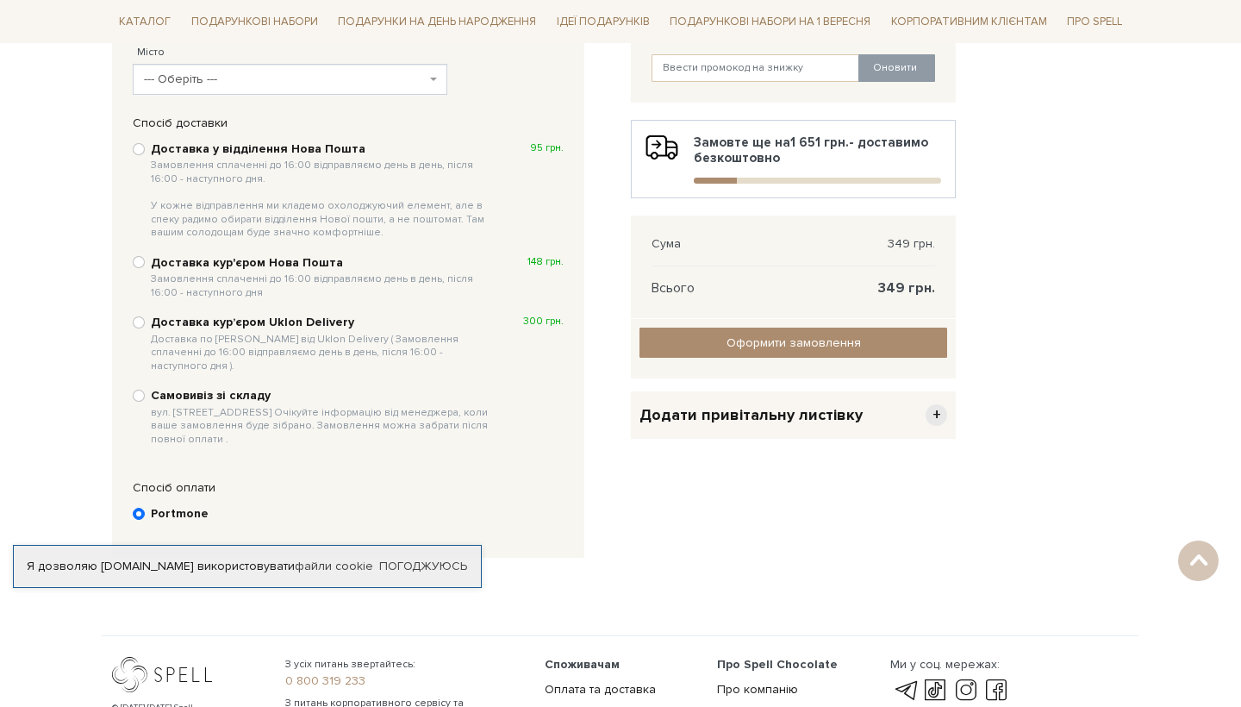
scroll to position [334, 0]
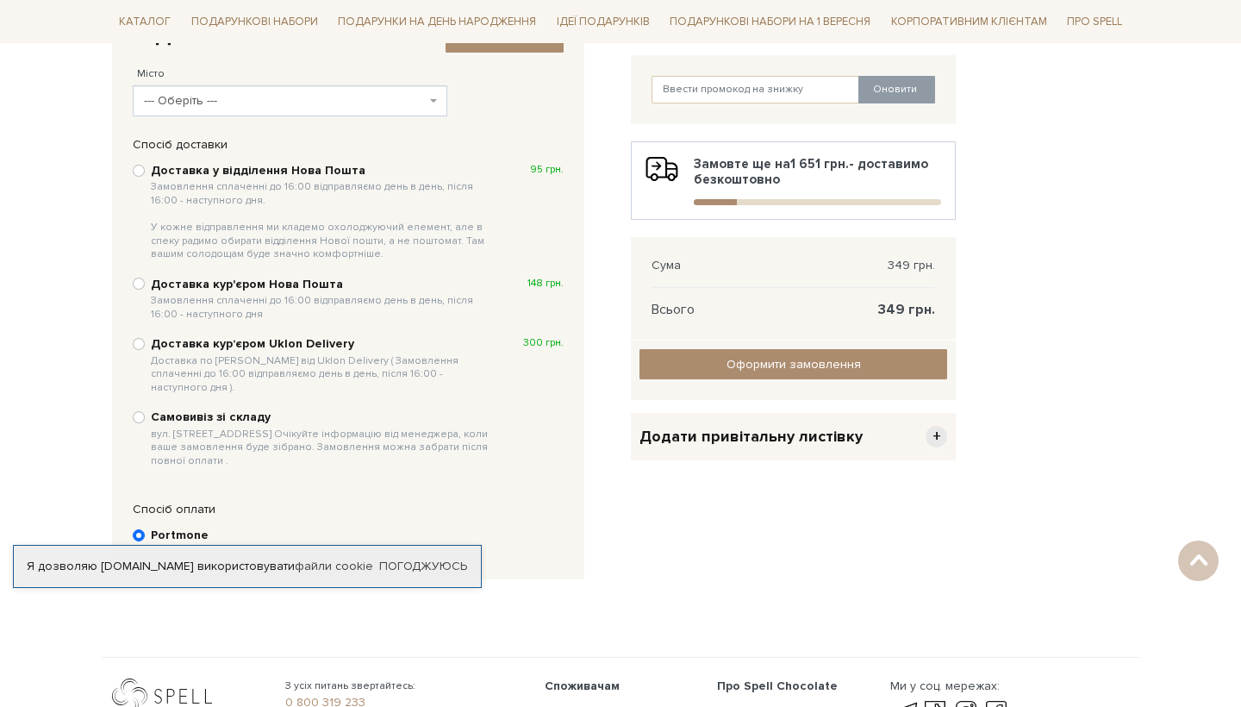
click at [249, 96] on span "--- Оберіть ---" at bounding box center [285, 100] width 282 height 17
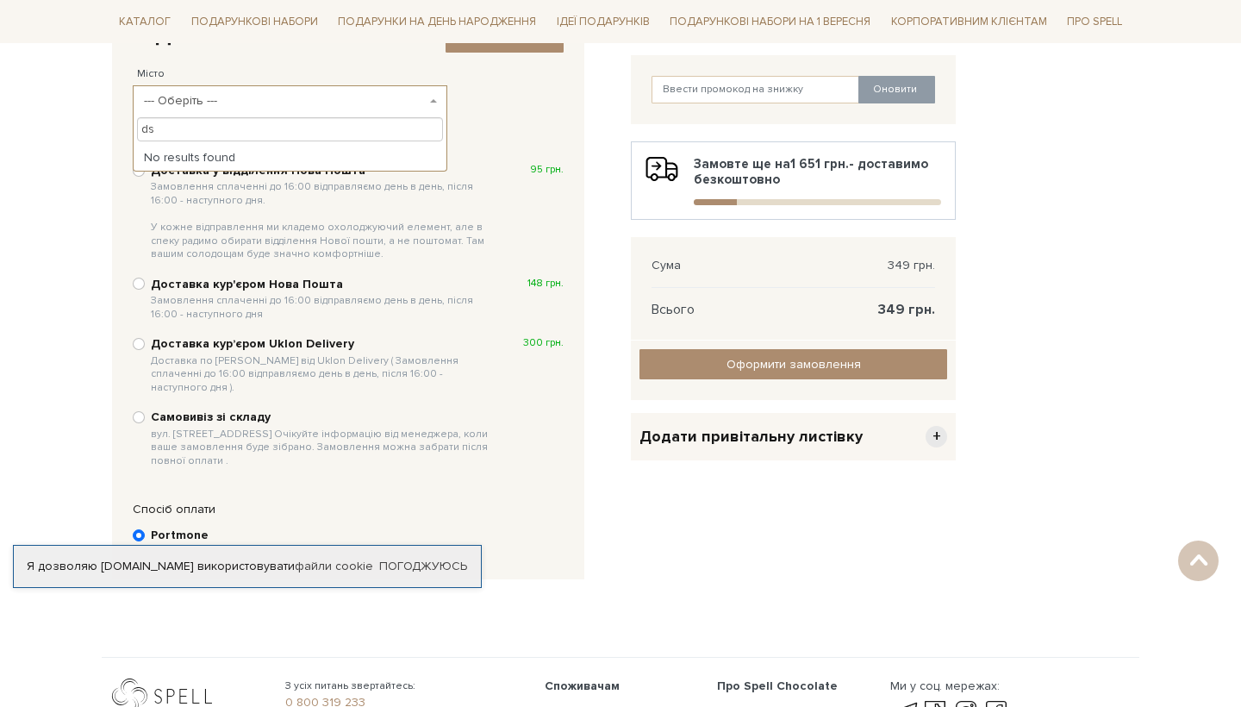
type input "d"
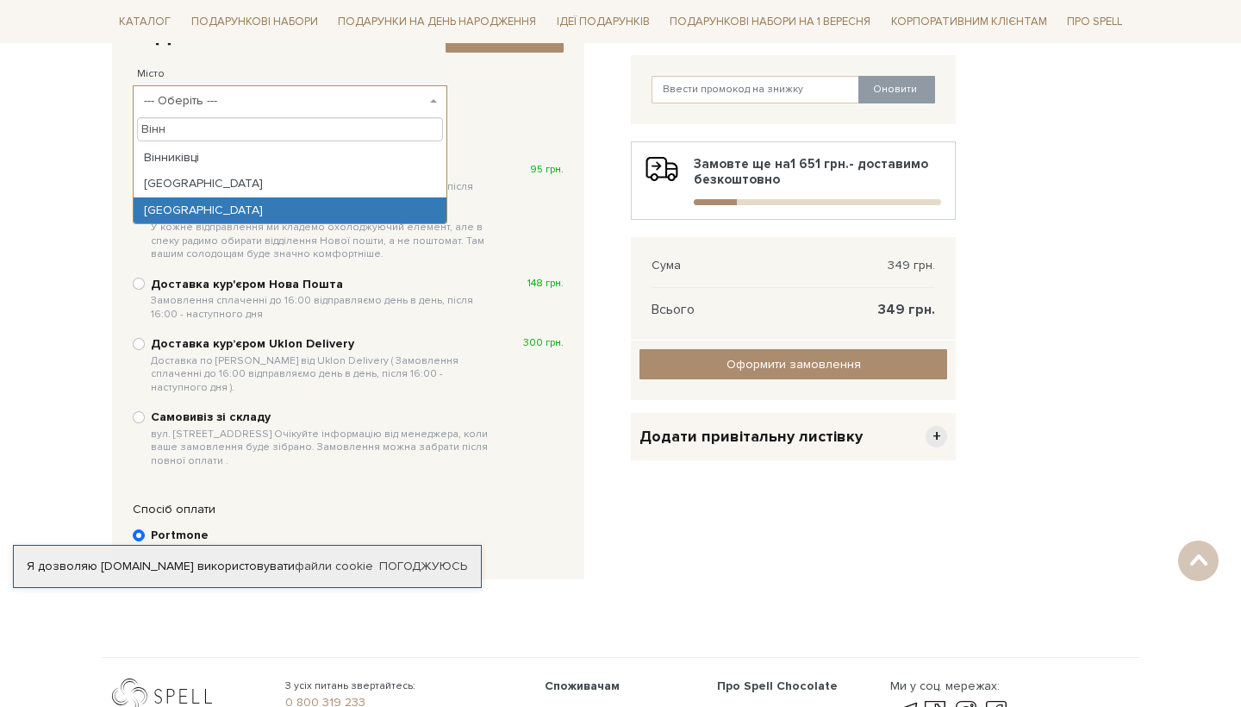
type input "Вінн"
select select "Вінниця"
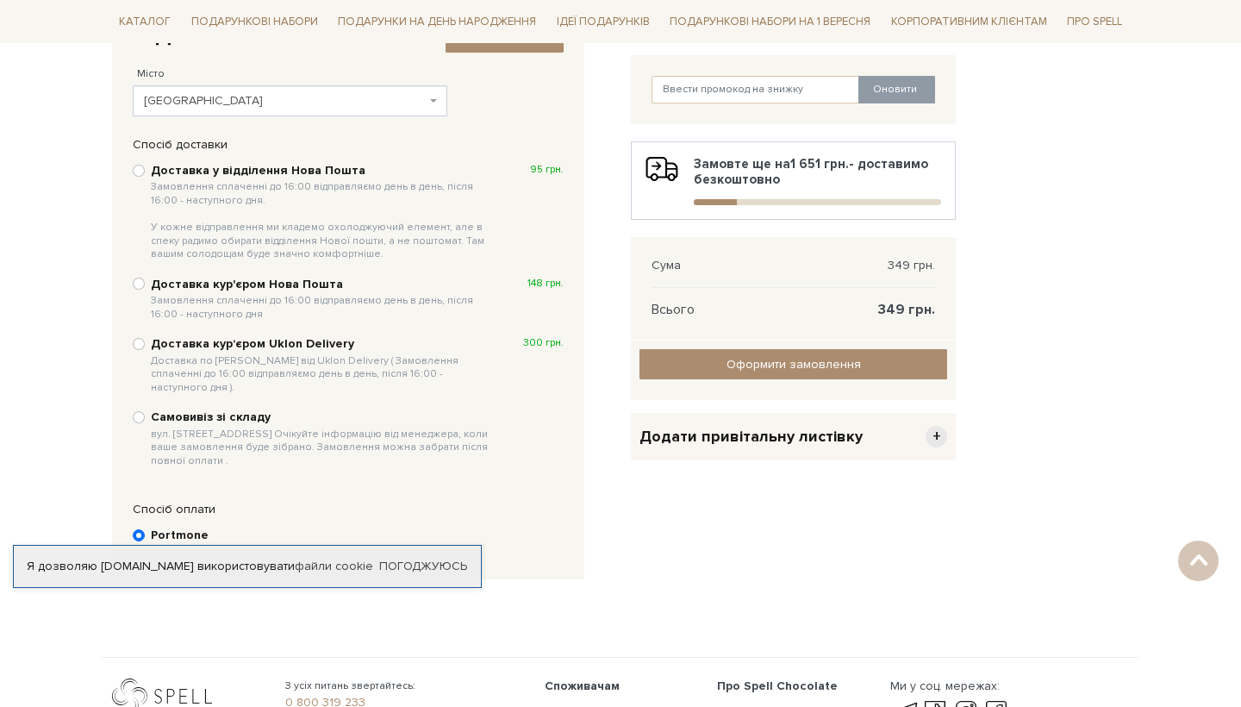
click at [142, 166] on input "Доставка у відділення Нова Пошта Замовлення сплаченні до 16:00 відправляємо ден…" at bounding box center [139, 171] width 12 height 12
radio input "true"
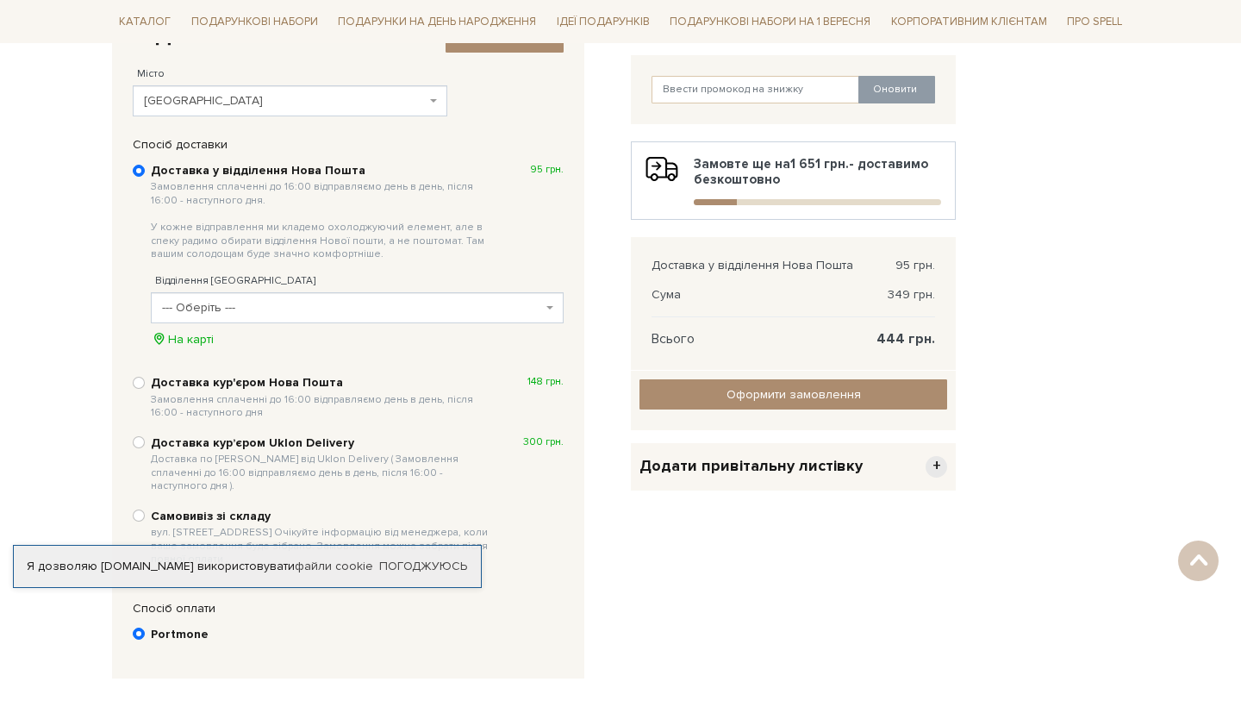
click at [246, 299] on span "--- Оберіть ---" at bounding box center [352, 307] width 380 height 17
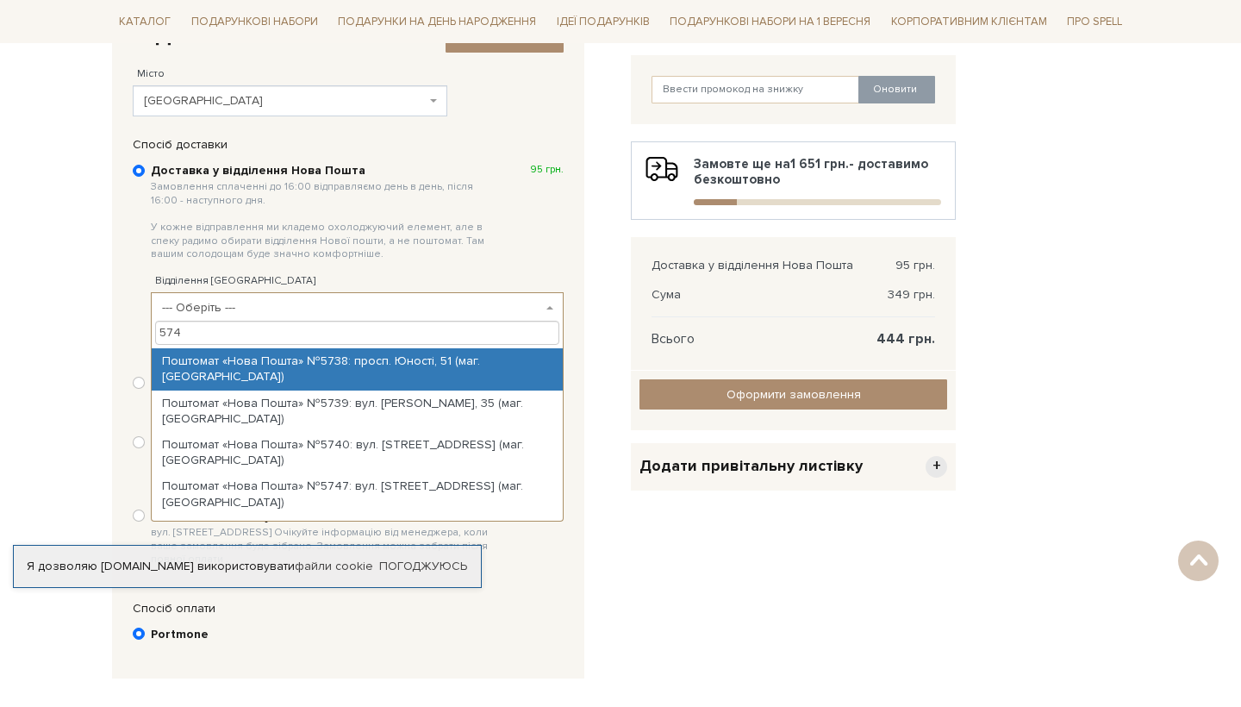
type input "5747"
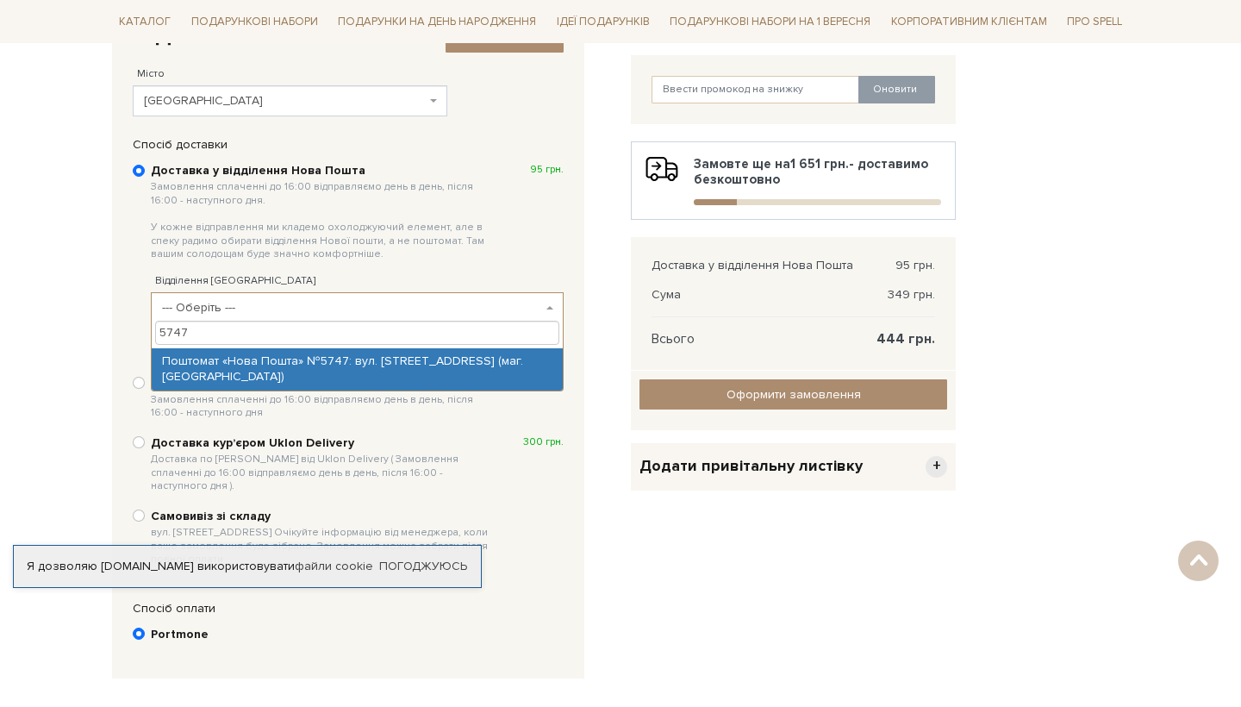
select select "Поштомат «Нова Пошта» №5747: вул. Хмельницьке шосе, 21 (маг. АТБ)"
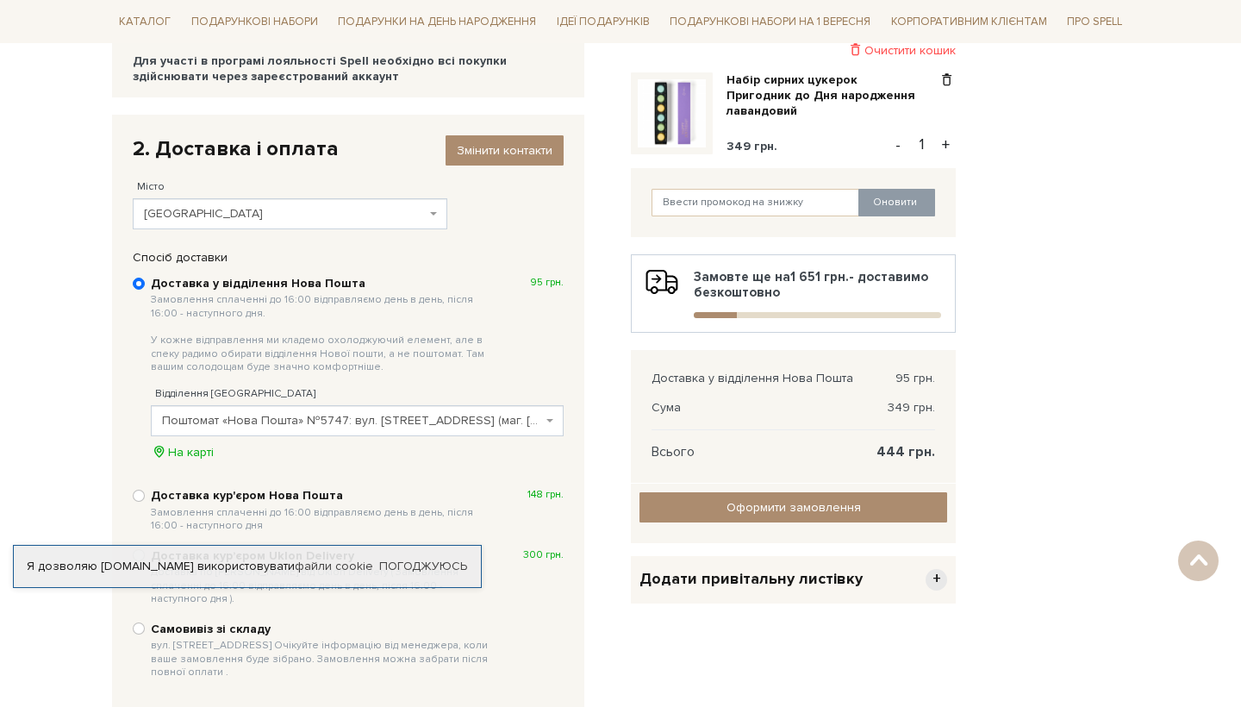
scroll to position [352, 0]
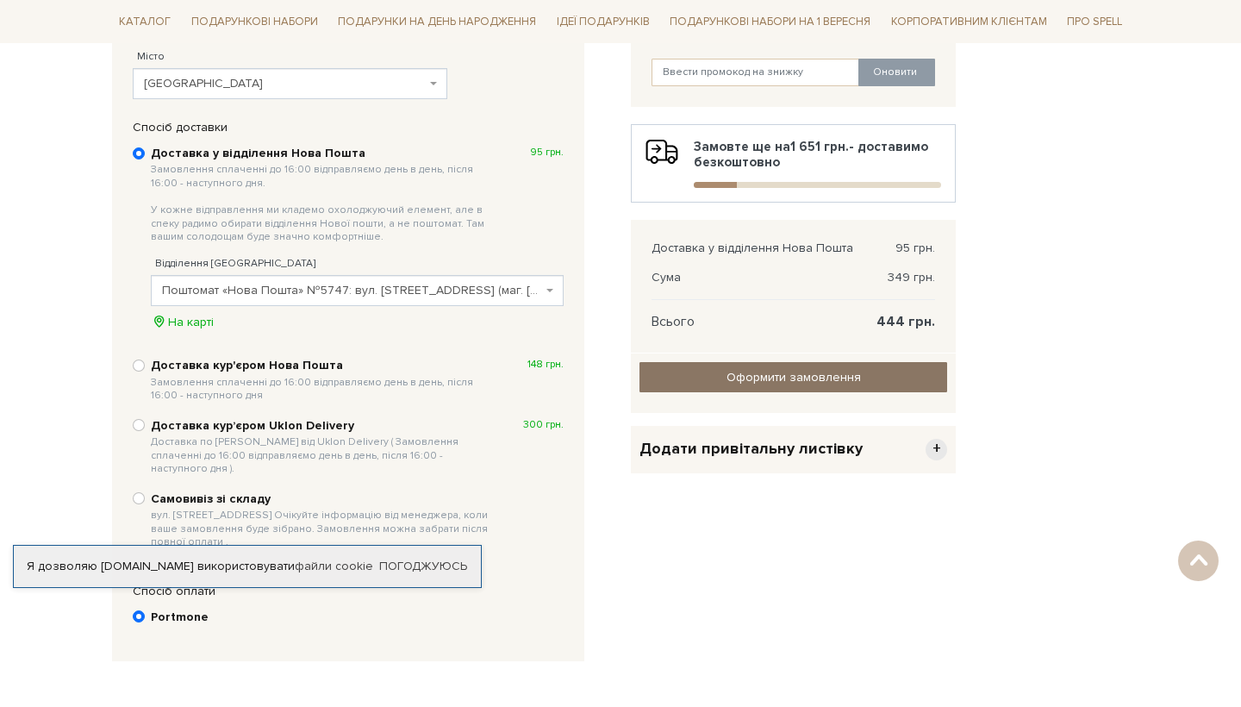
click at [684, 379] on input "Оформити замовлення" at bounding box center [794, 377] width 308 height 30
